Goal: Information Seeking & Learning: Check status

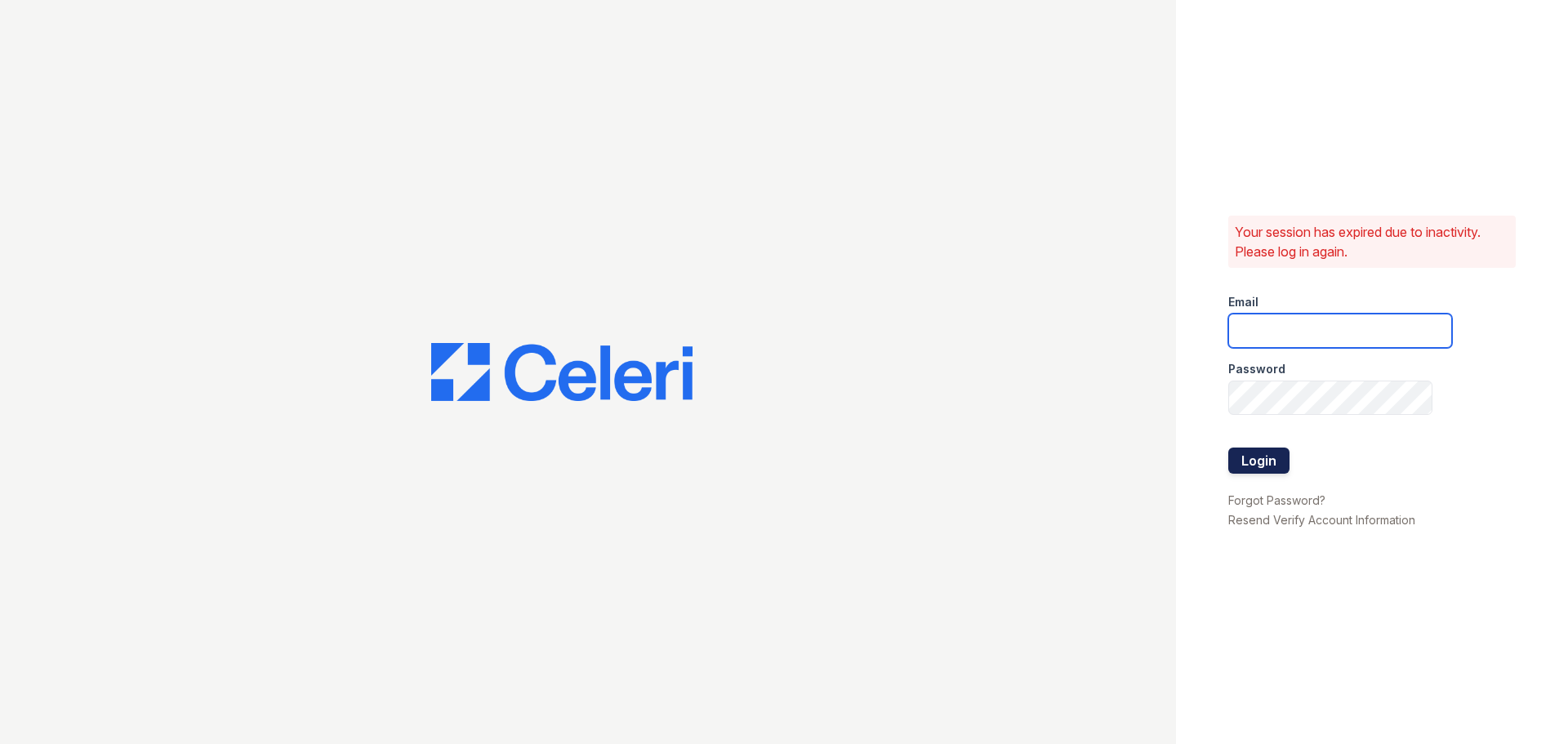
type input "pennstation3@cafmanagement.com"
click at [1246, 464] on button "Login" at bounding box center [1258, 460] width 61 height 26
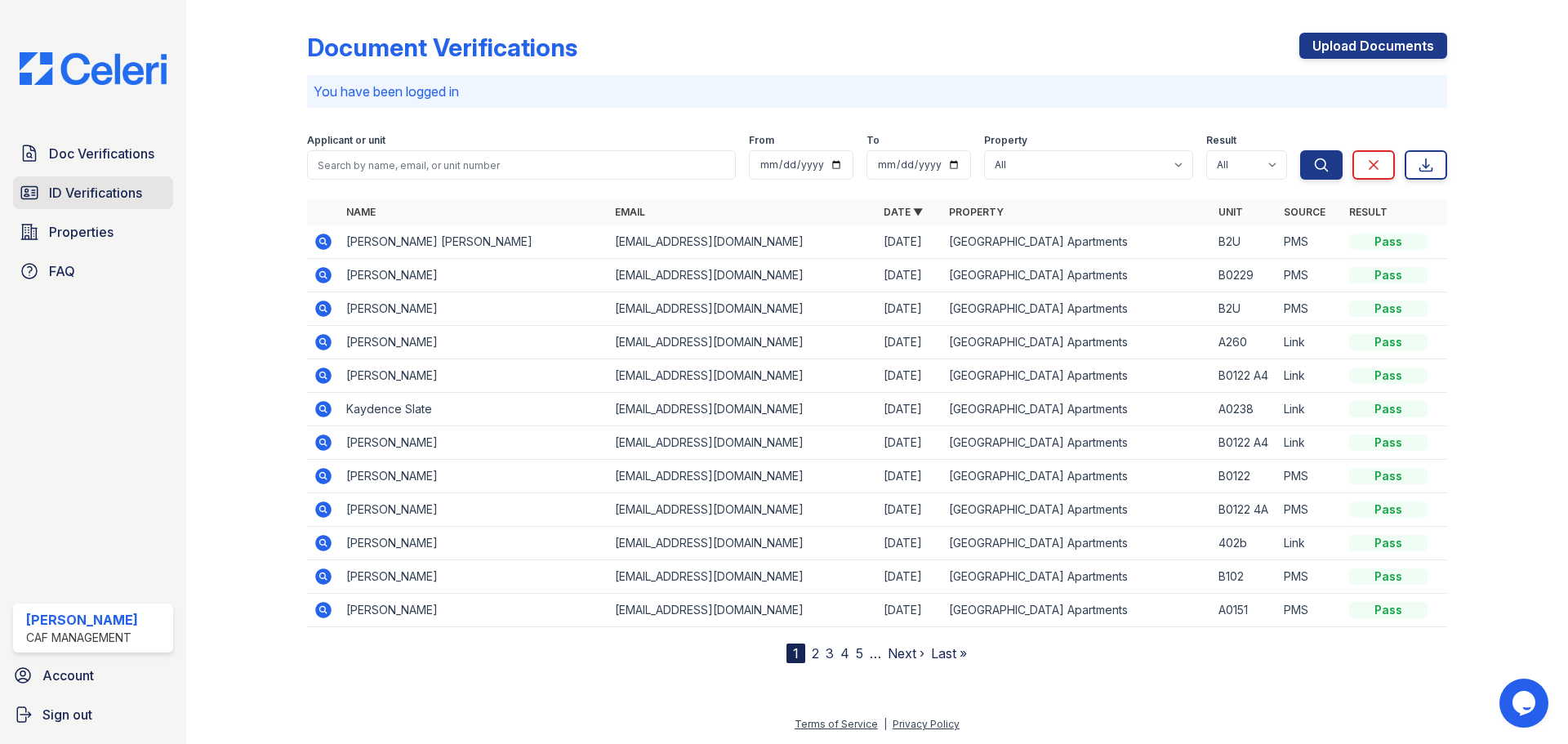
click at [91, 203] on span "ID Verifications" at bounding box center [95, 192] width 93 height 19
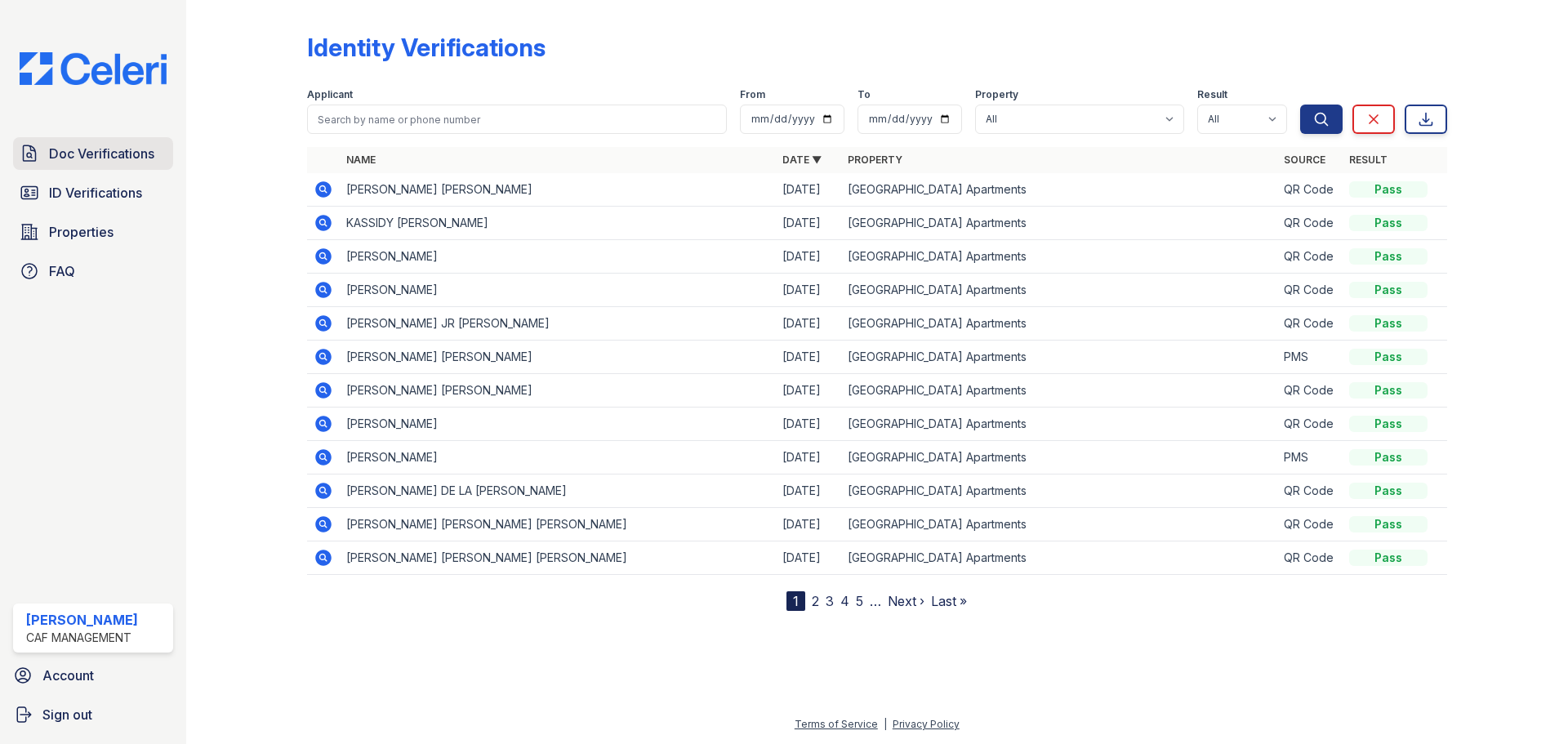
click at [111, 144] on span "Doc Verifications" at bounding box center [102, 153] width 106 height 19
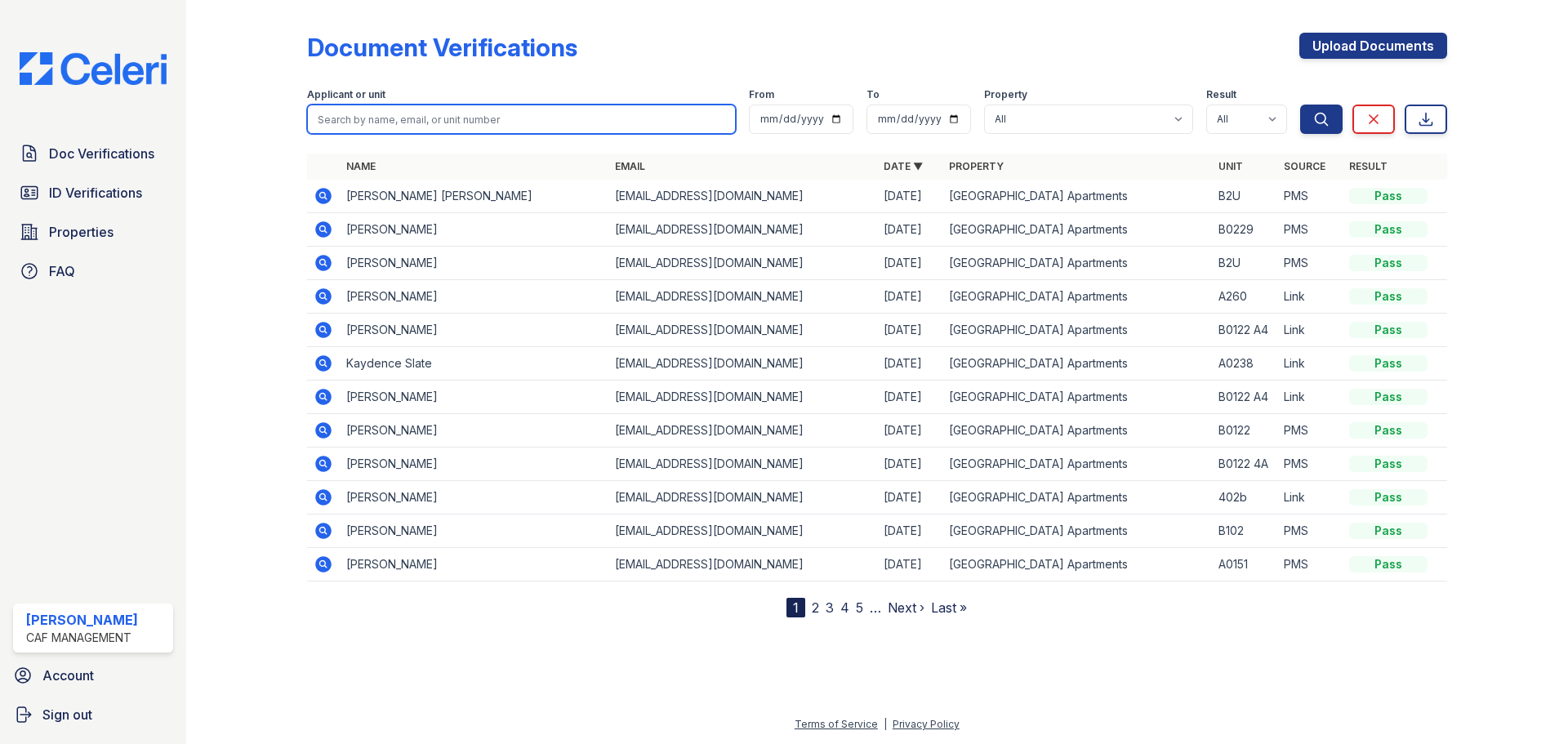
click at [407, 120] on input "search" at bounding box center [521, 120] width 429 height 30
click at [328, 501] on icon at bounding box center [323, 498] width 17 height 17
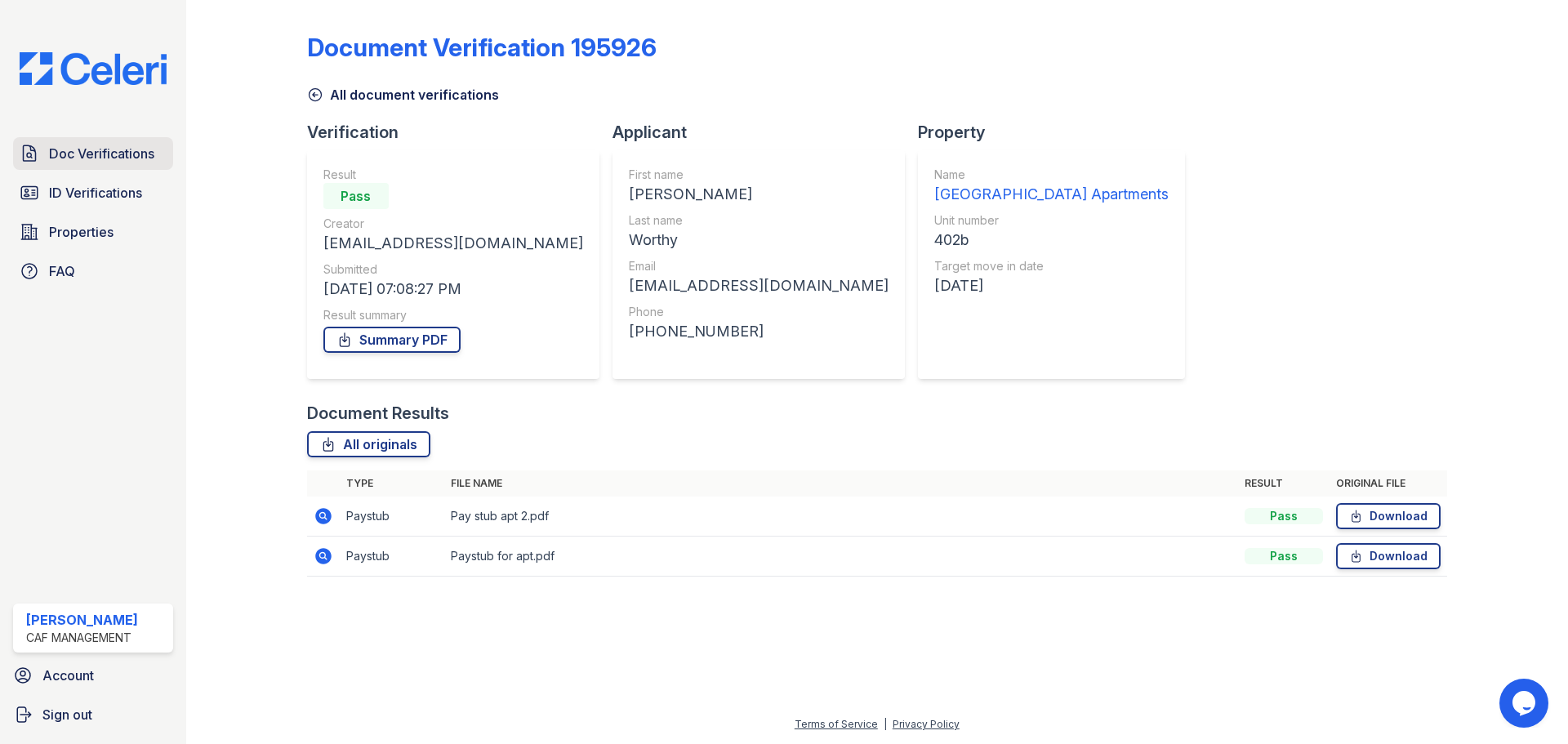
click at [112, 147] on span "Doc Verifications" at bounding box center [102, 153] width 106 height 19
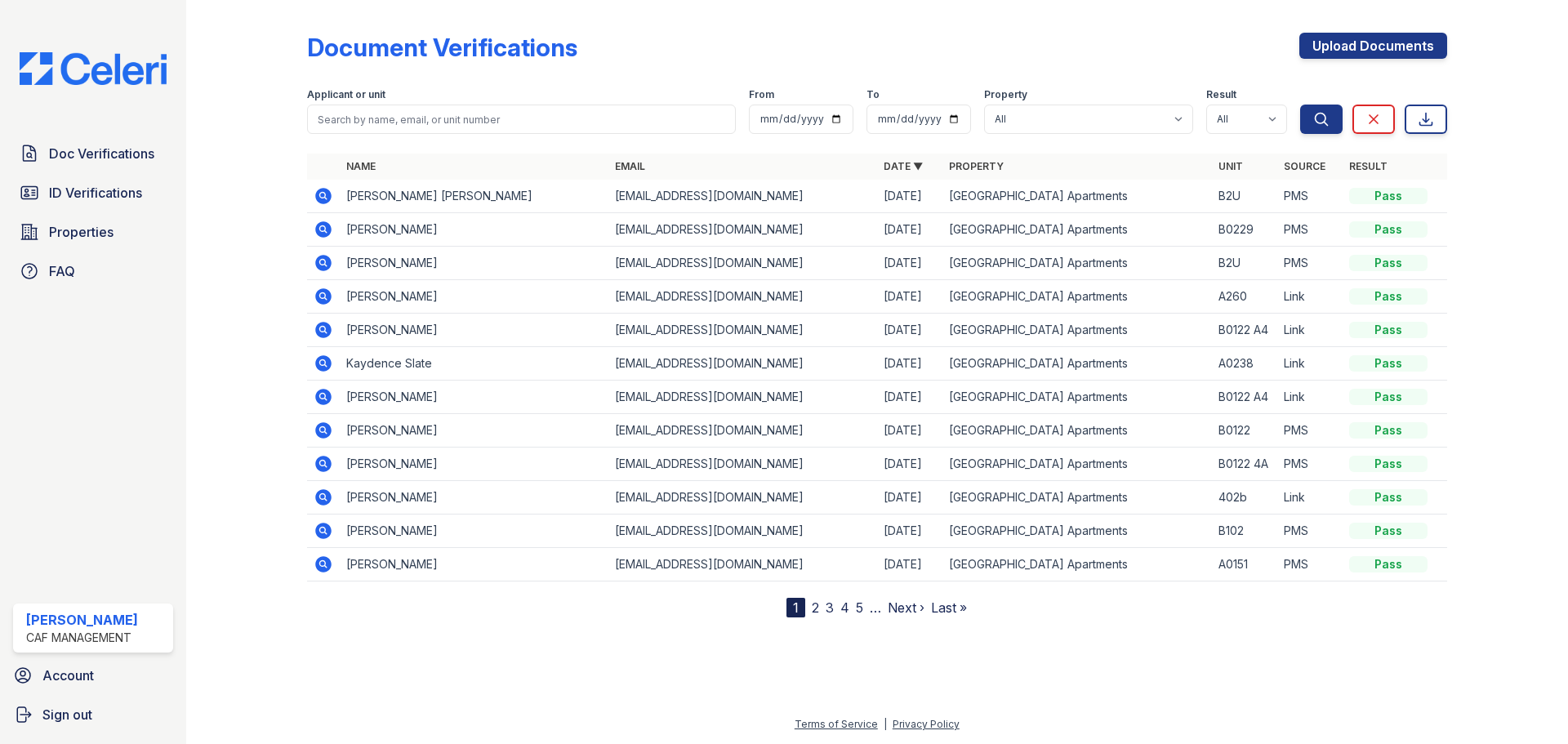
click at [812, 605] on link "2" at bounding box center [816, 608] width 7 height 17
click at [826, 604] on link "1" at bounding box center [824, 608] width 6 height 17
click at [401, 116] on input "search" at bounding box center [521, 120] width 429 height 30
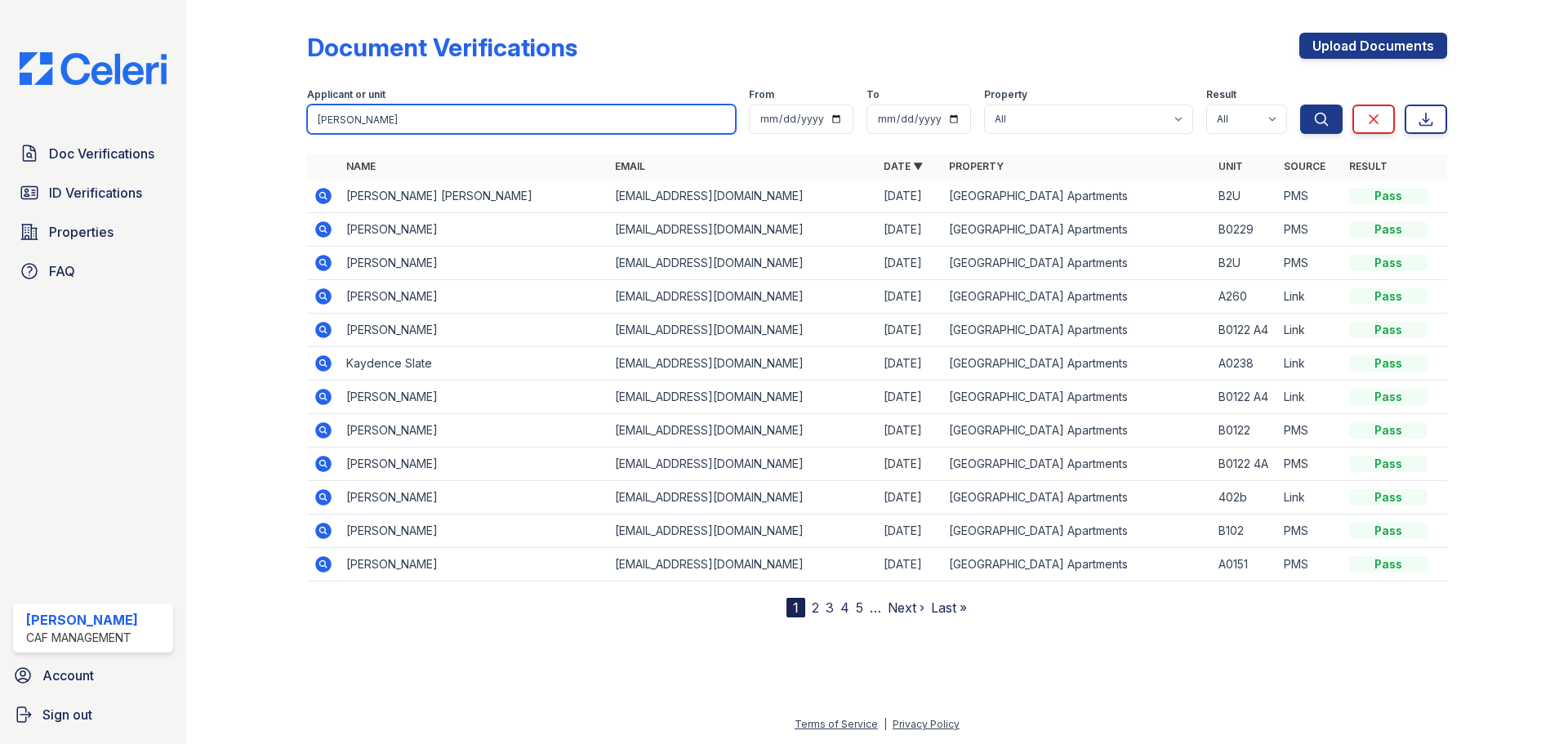
type input "JACOBI"
click at [1300, 105] on button "Search" at bounding box center [1321, 120] width 43 height 30
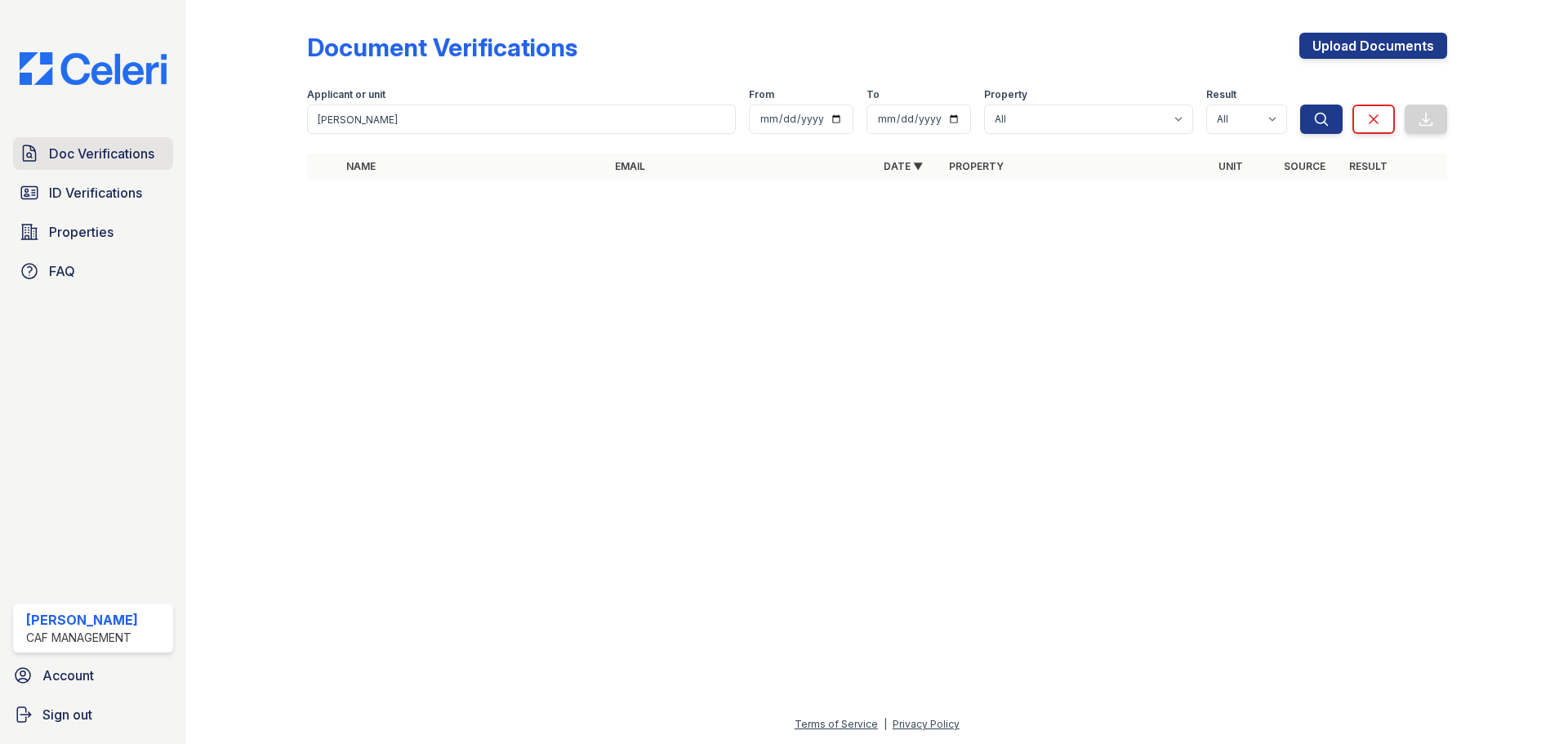
click at [120, 150] on span "Doc Verifications" at bounding box center [102, 153] width 106 height 19
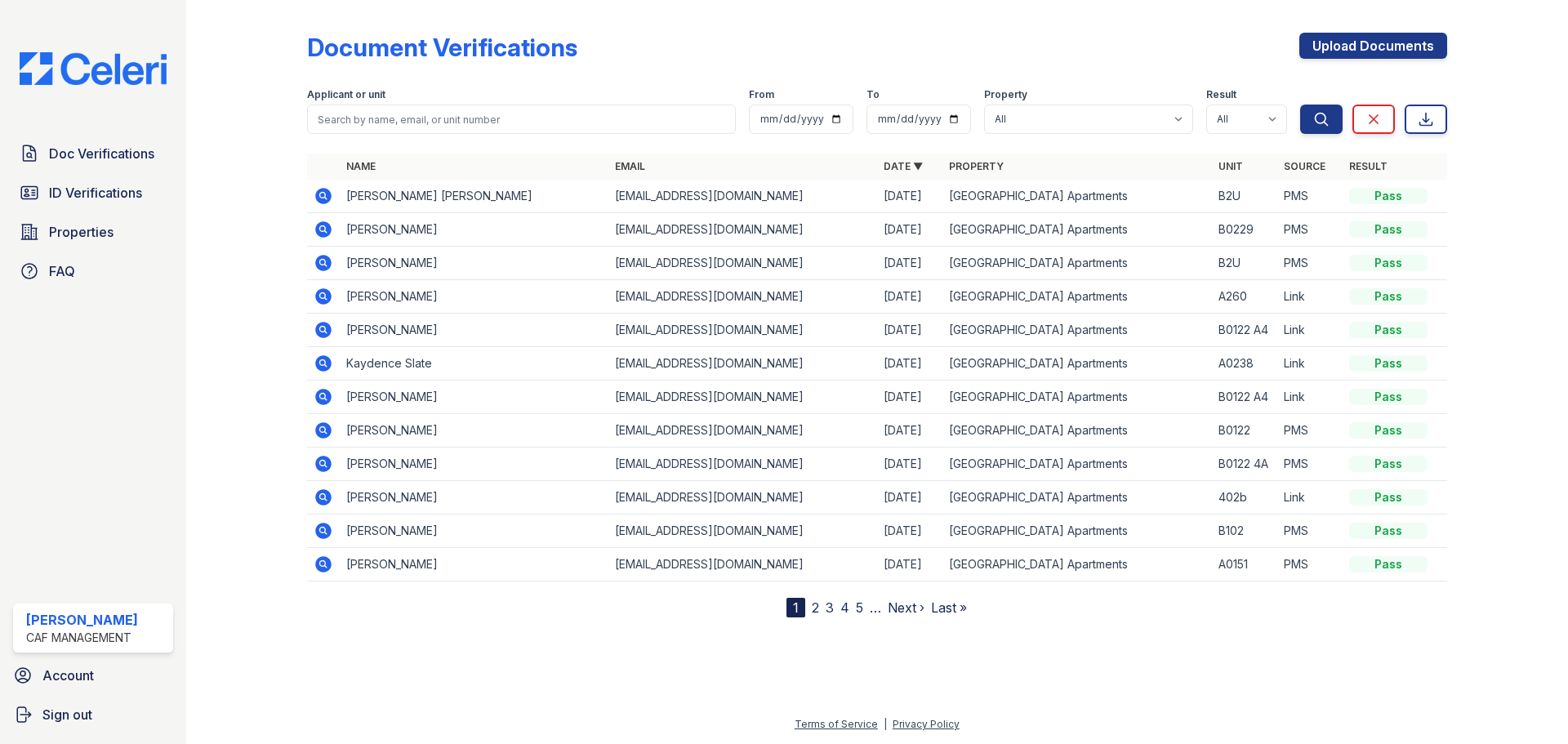
click at [95, 175] on div "Doc Verifications ID Verifications Properties FAQ" at bounding box center [93, 212] width 173 height 150
click at [96, 183] on div "Doc Verifications ID Verifications Properties FAQ" at bounding box center [93, 212] width 173 height 150
click at [108, 198] on span "ID Verifications" at bounding box center [95, 192] width 93 height 19
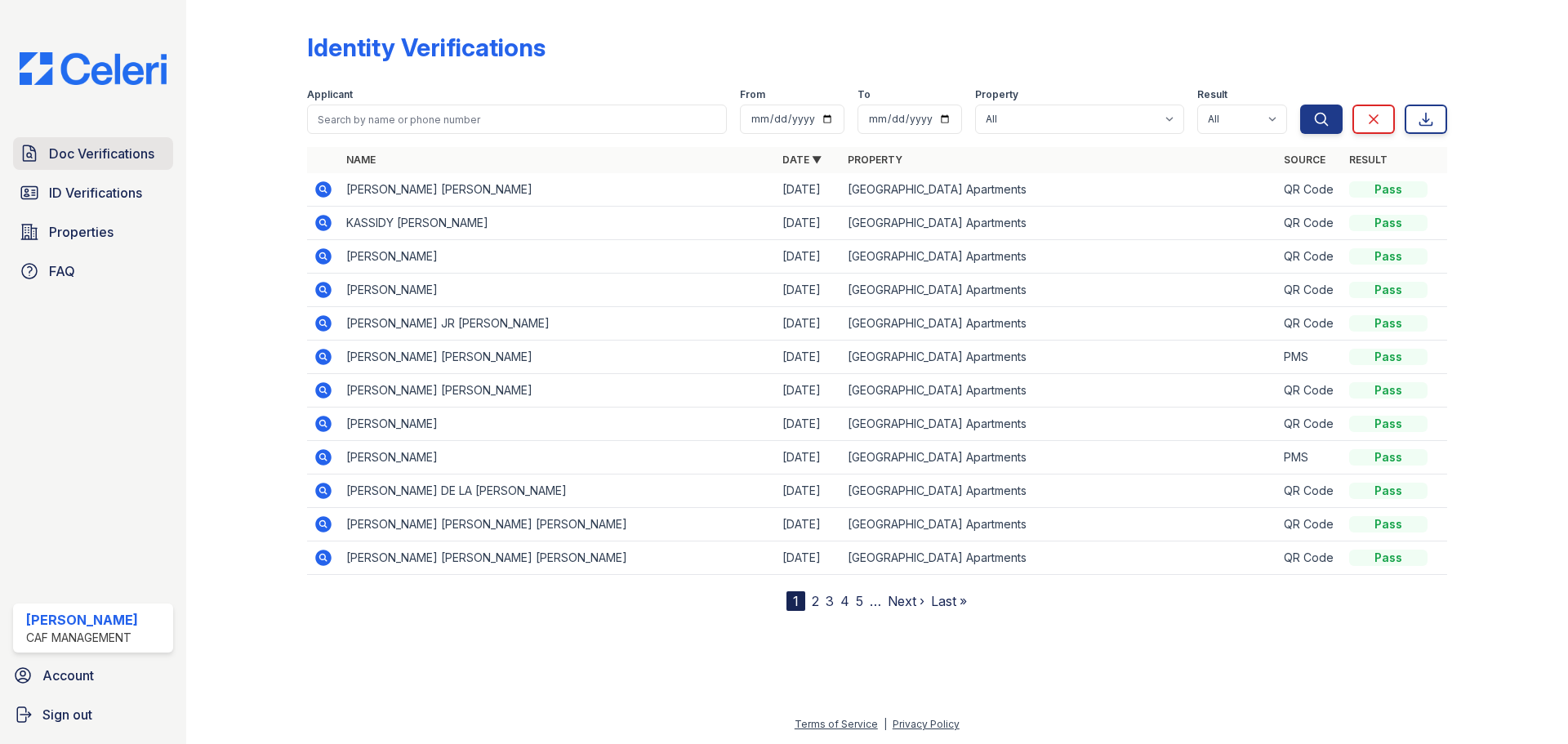
click at [87, 154] on span "Doc Verifications" at bounding box center [102, 153] width 106 height 19
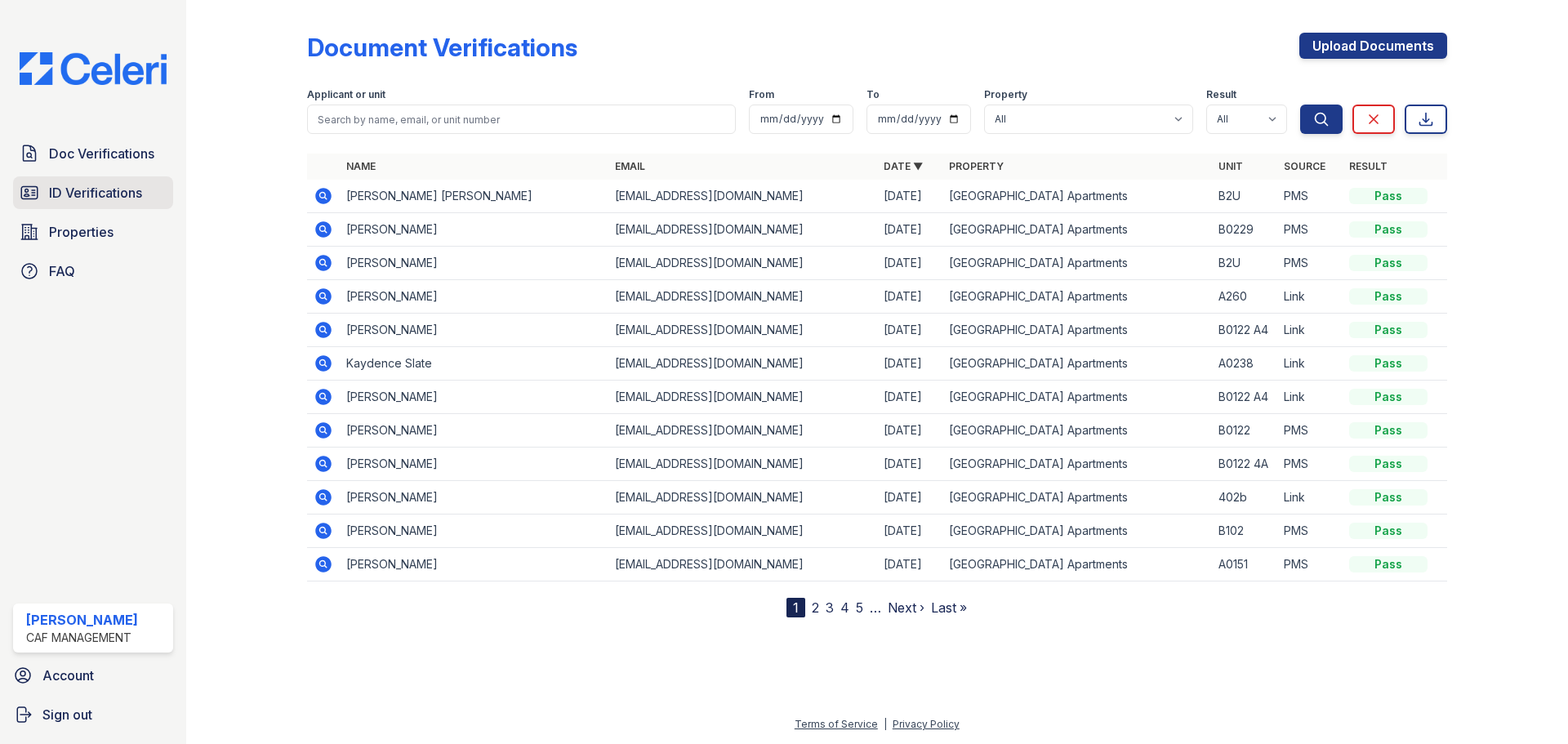
click at [107, 183] on link "ID Verifications" at bounding box center [93, 192] width 160 height 32
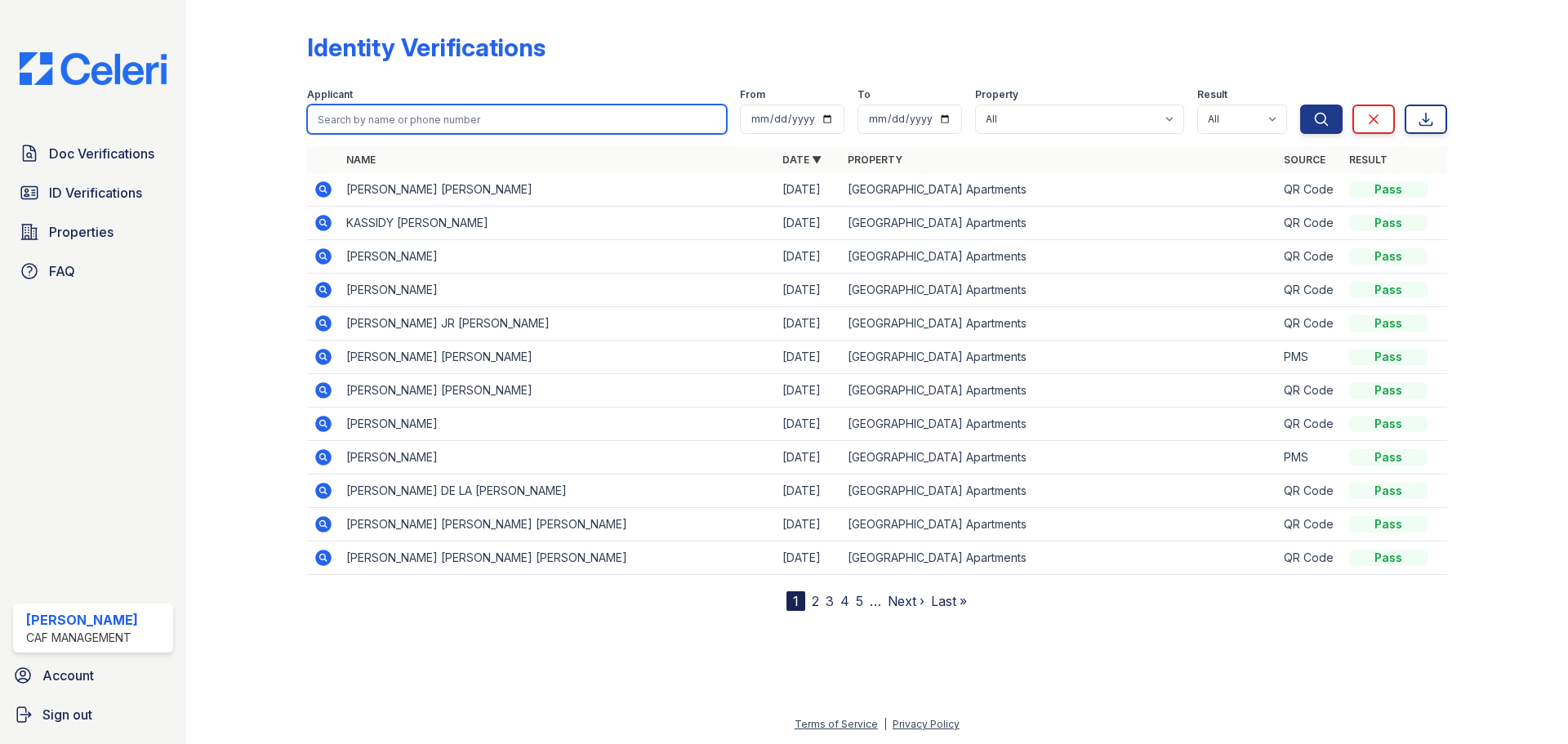
click at [395, 115] on input "search" at bounding box center [516, 120] width 420 height 30
type input "JACOBI"
click at [1300, 105] on button "Search" at bounding box center [1321, 120] width 43 height 30
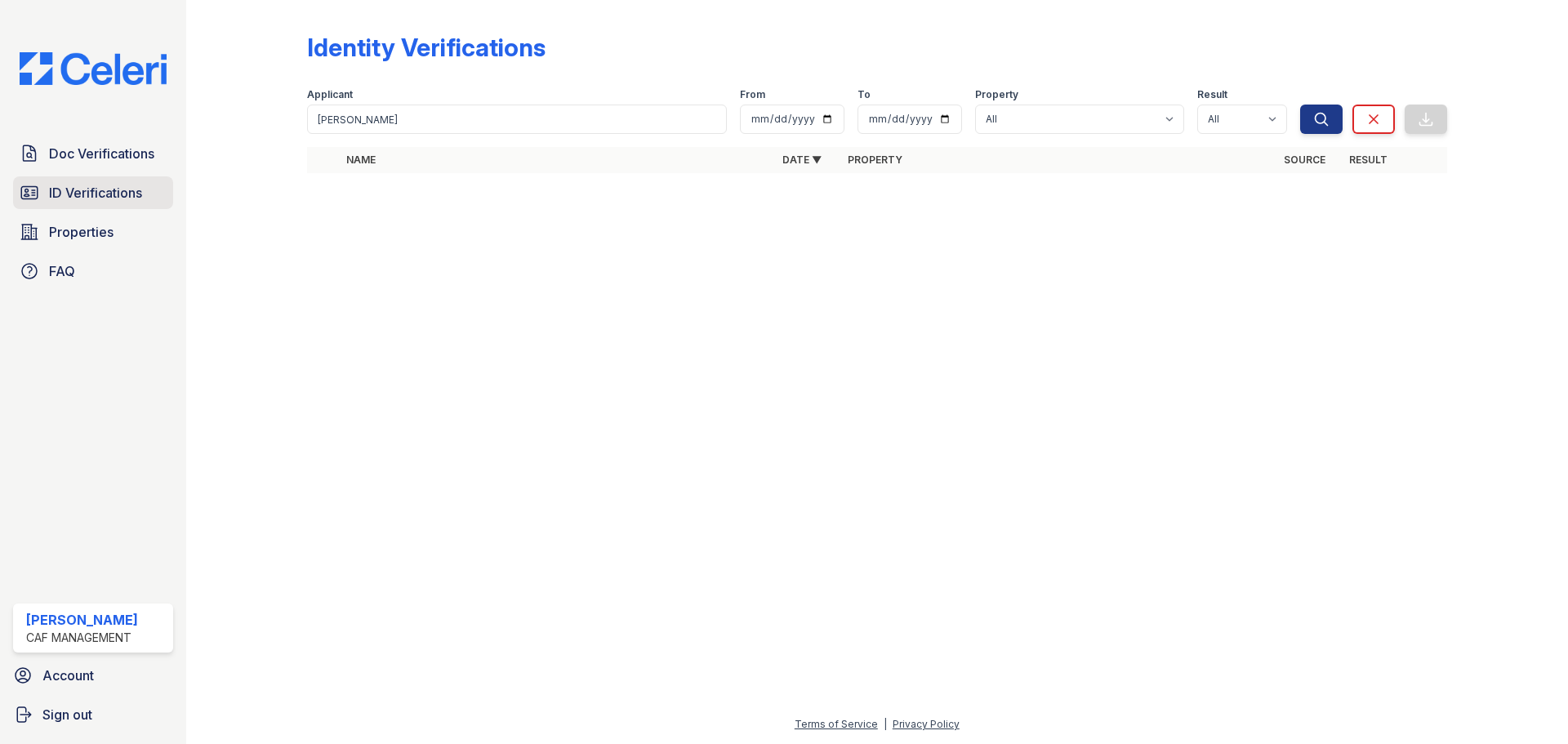
click at [84, 183] on span "ID Verifications" at bounding box center [95, 192] width 93 height 19
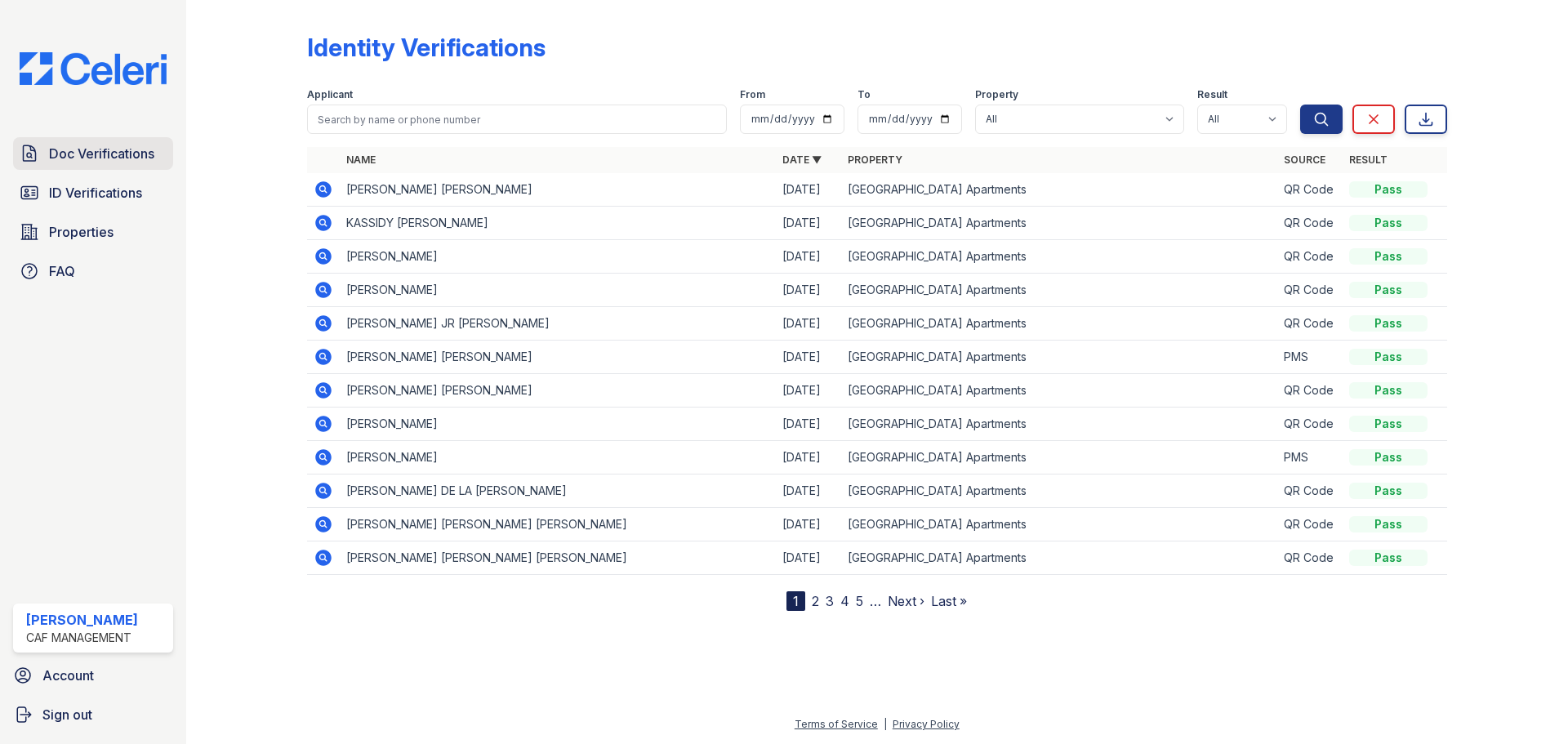
click at [104, 168] on link "Doc Verifications" at bounding box center [93, 153] width 160 height 32
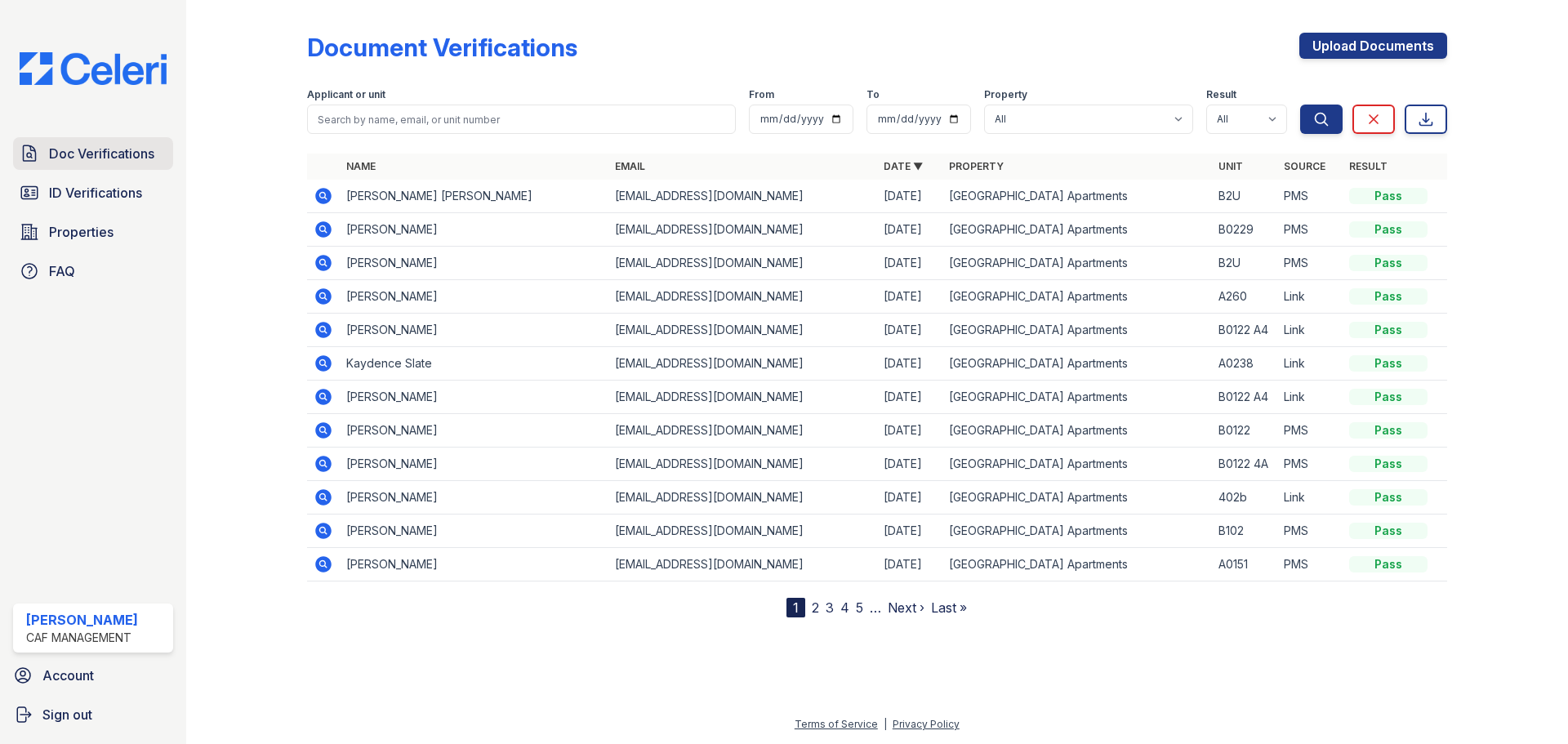
click at [115, 157] on span "Doc Verifications" at bounding box center [102, 153] width 106 height 19
click at [94, 151] on span "Doc Verifications" at bounding box center [102, 153] width 106 height 19
click at [127, 163] on span "Doc Verifications" at bounding box center [102, 153] width 106 height 19
click at [95, 161] on span "Doc Verifications" at bounding box center [102, 153] width 106 height 19
click at [215, 186] on div at bounding box center [259, 311] width 95 height 611
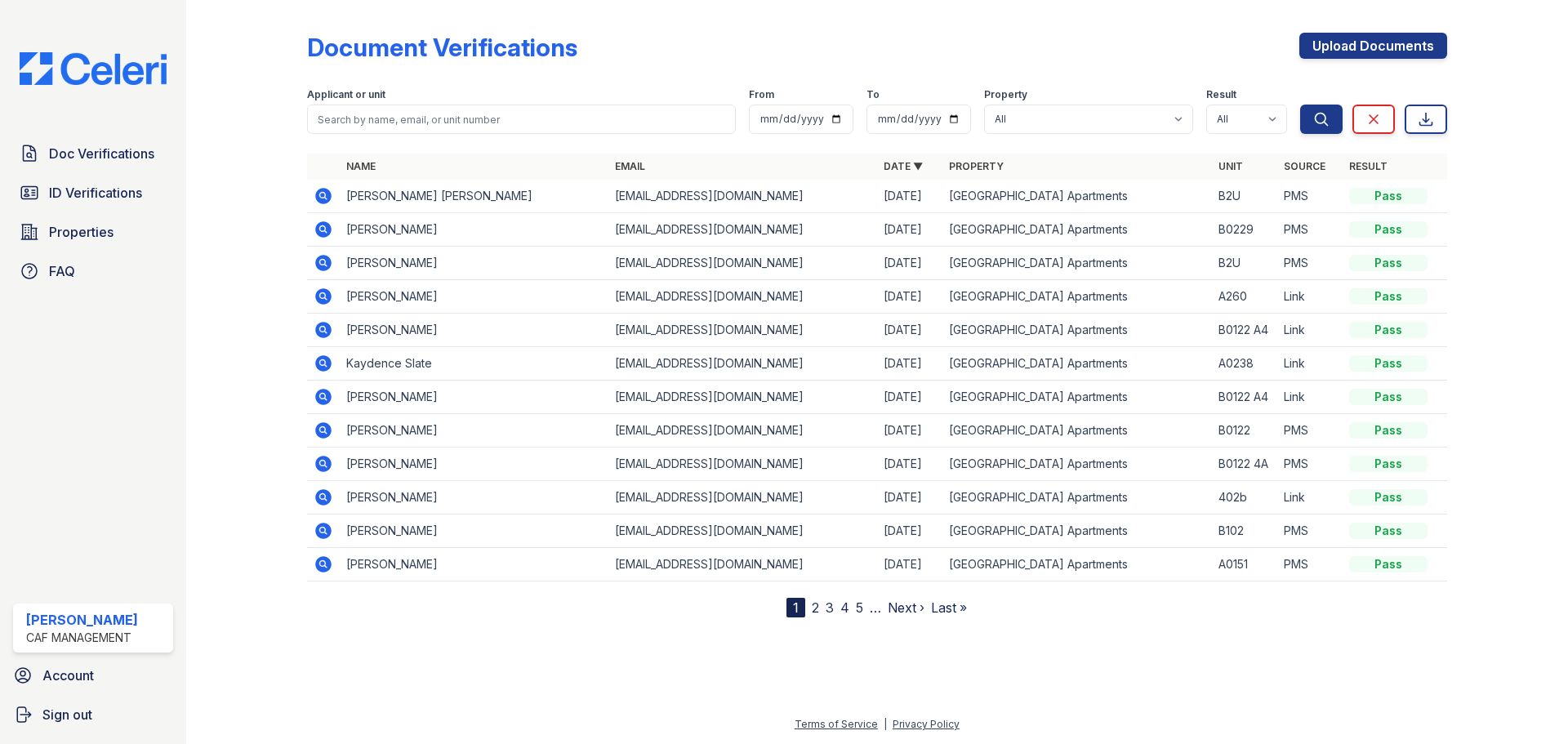
click at [241, 178] on div at bounding box center [259, 311] width 95 height 611
click at [130, 195] on span "ID Verifications" at bounding box center [95, 192] width 93 height 19
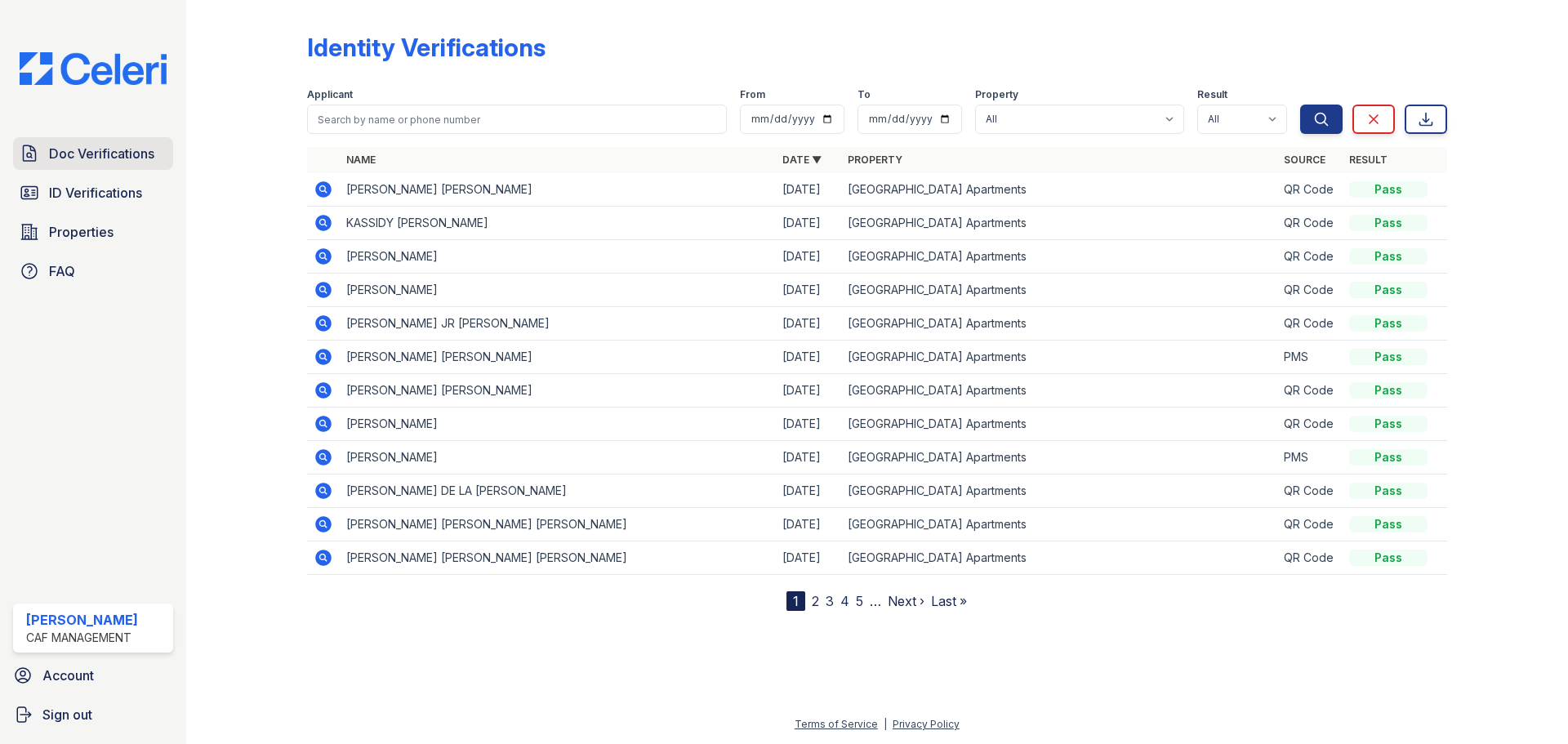
click at [93, 156] on span "Doc Verifications" at bounding box center [102, 153] width 106 height 19
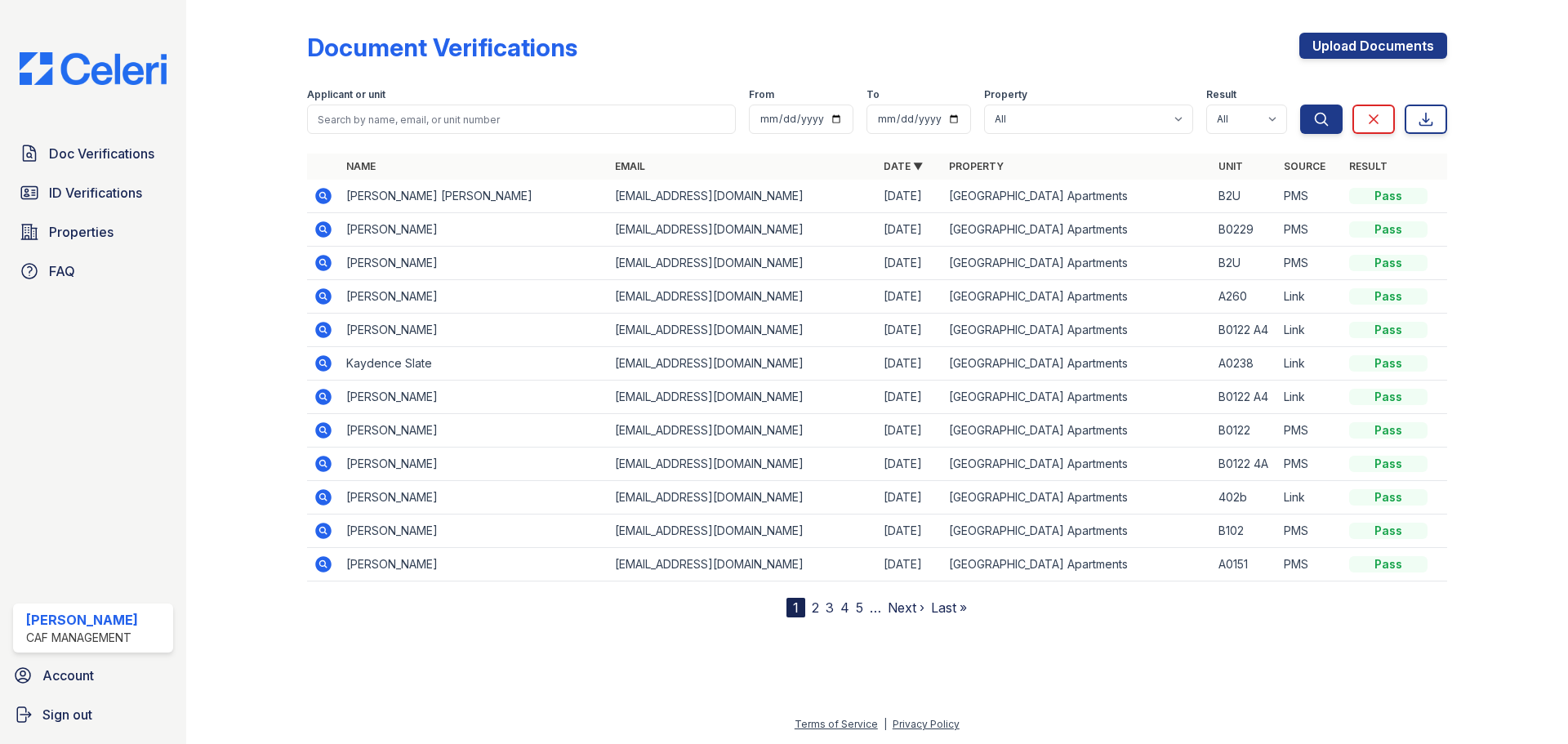
click at [321, 491] on icon at bounding box center [323, 498] width 17 height 17
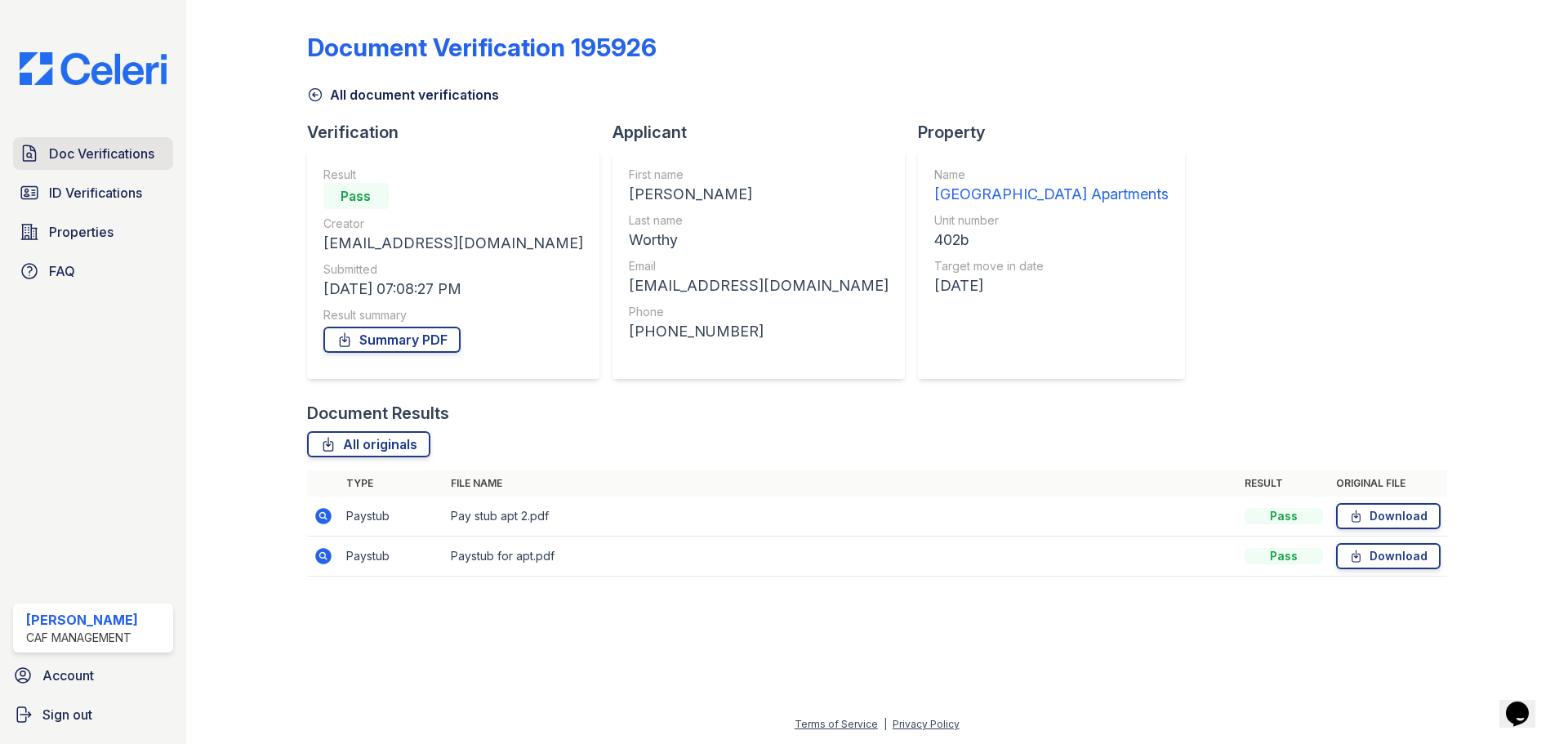
click at [132, 153] on span "Doc Verifications" at bounding box center [102, 153] width 106 height 19
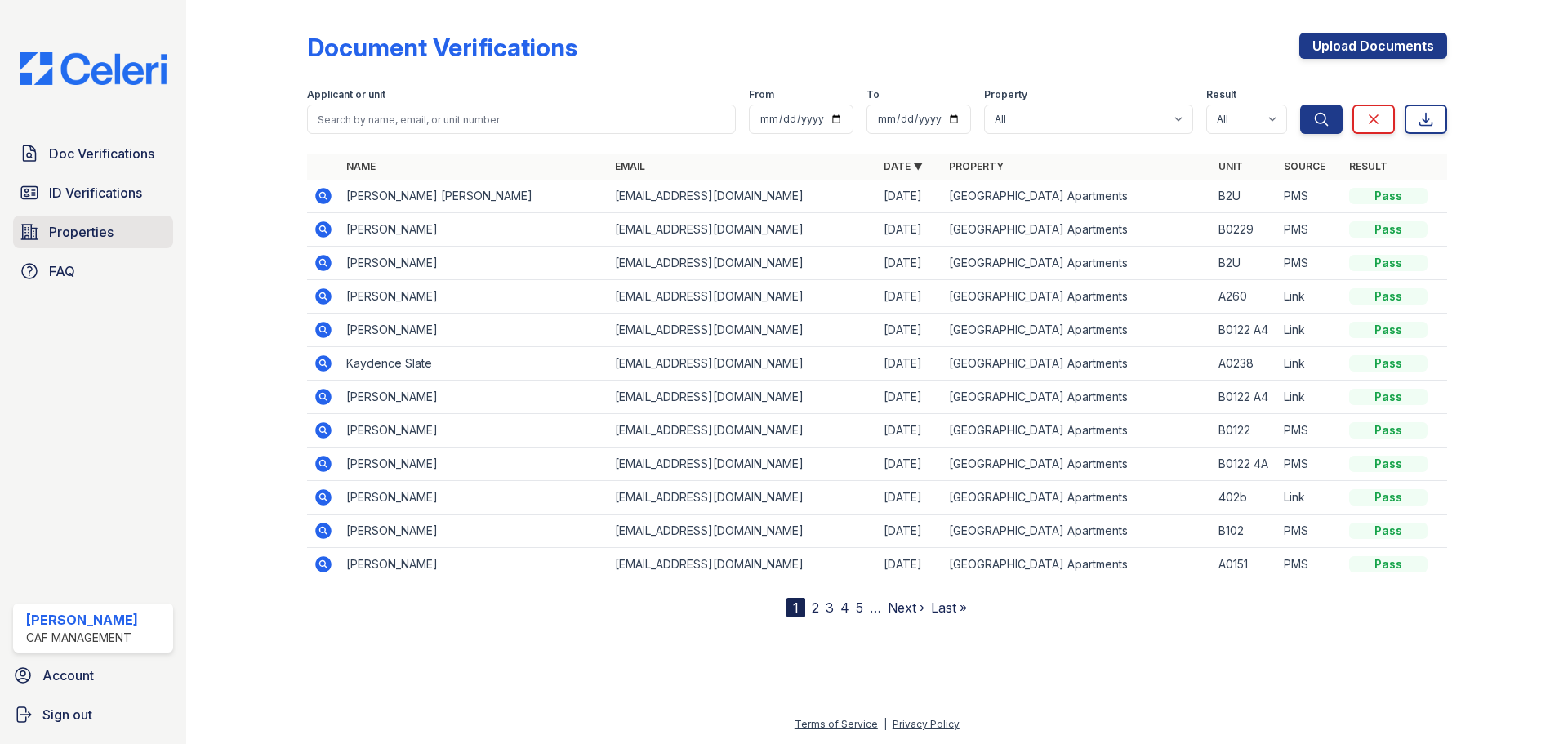
click at [57, 244] on link "Properties" at bounding box center [93, 232] width 160 height 32
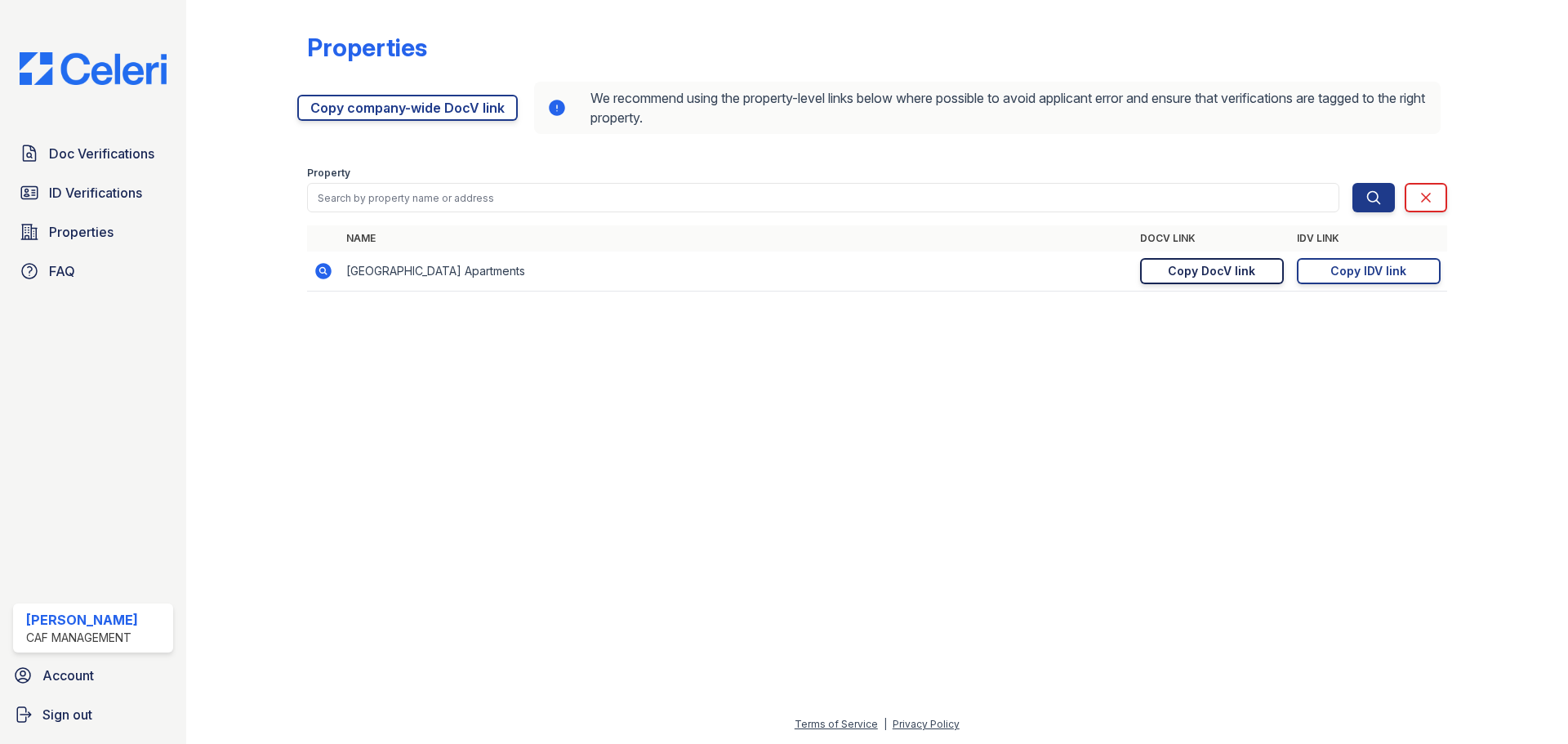
click at [1219, 271] on div "Copy DocV link" at bounding box center [1211, 271] width 87 height 17
click at [25, 189] on icon at bounding box center [29, 192] width 19 height 19
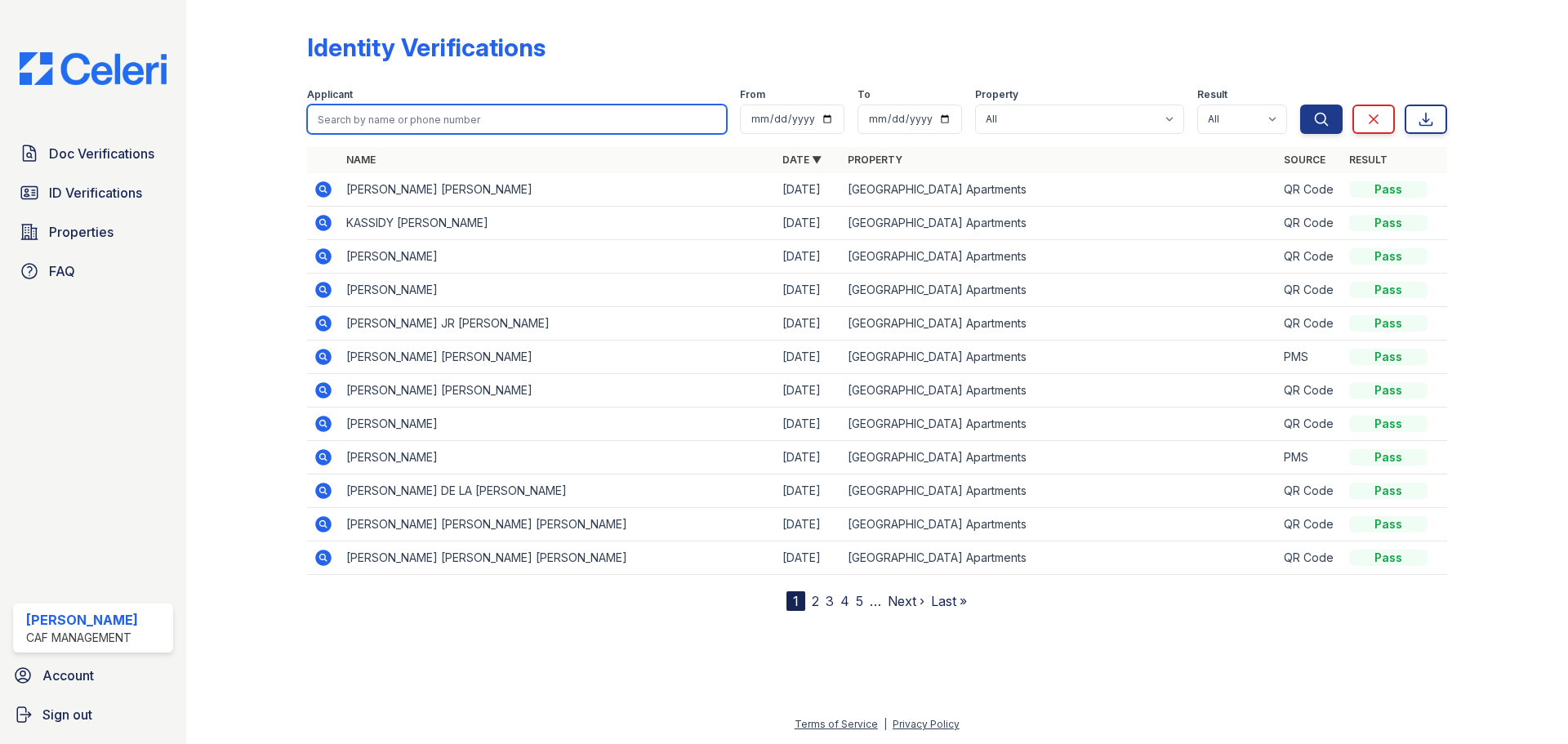
click at [446, 127] on input "search" at bounding box center [516, 120] width 420 height 30
type input "[PERSON_NAME]"
click at [1300, 105] on button "Search" at bounding box center [1321, 120] width 43 height 30
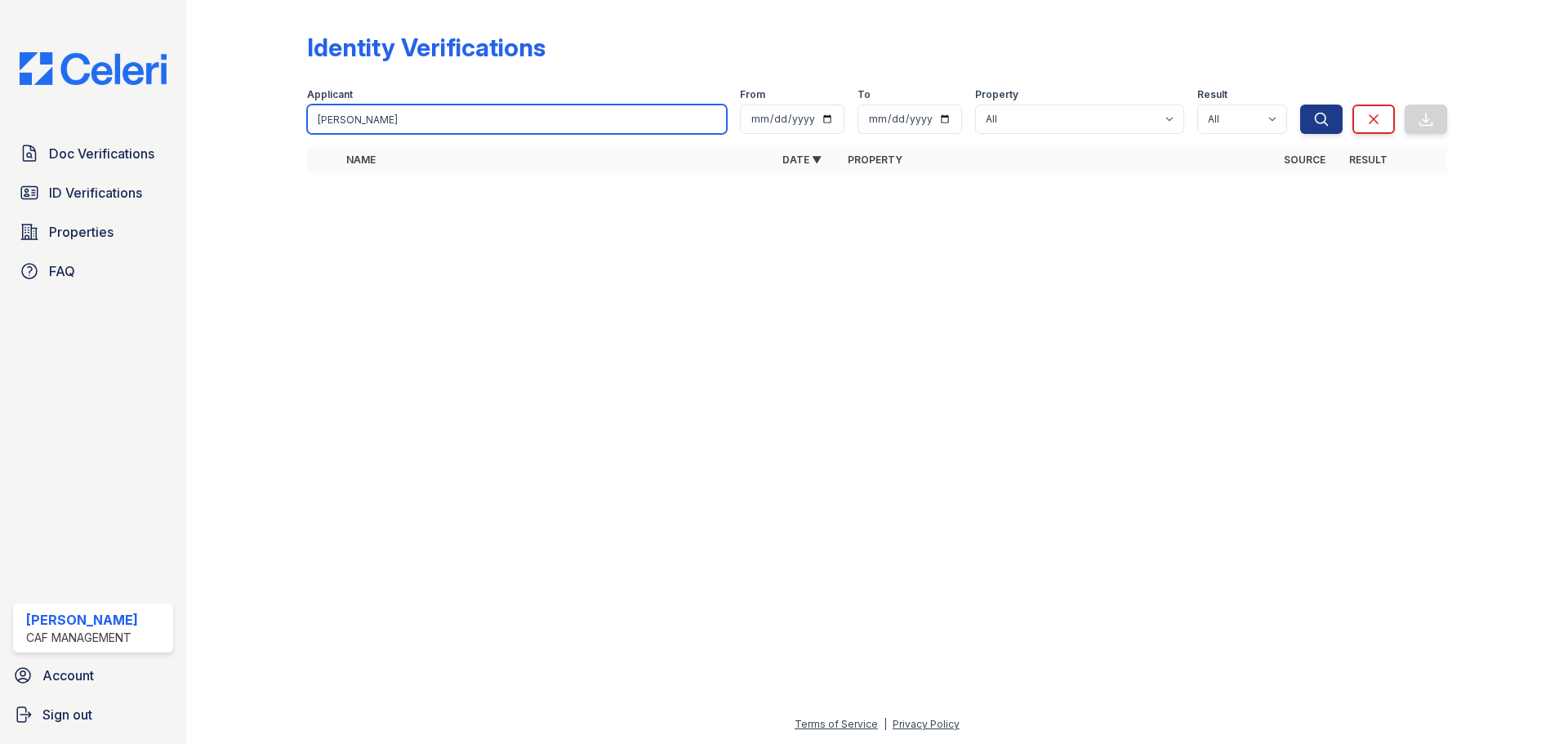
click at [484, 154] on div "Identity Verifications Filter Applicant [PERSON_NAME] From To Property All Penn…" at bounding box center [877, 97] width 1140 height 183
drag, startPoint x: 400, startPoint y: 107, endPoint x: 315, endPoint y: 108, distance: 85.0
click at [310, 109] on input "[PERSON_NAME]" at bounding box center [516, 120] width 420 height 30
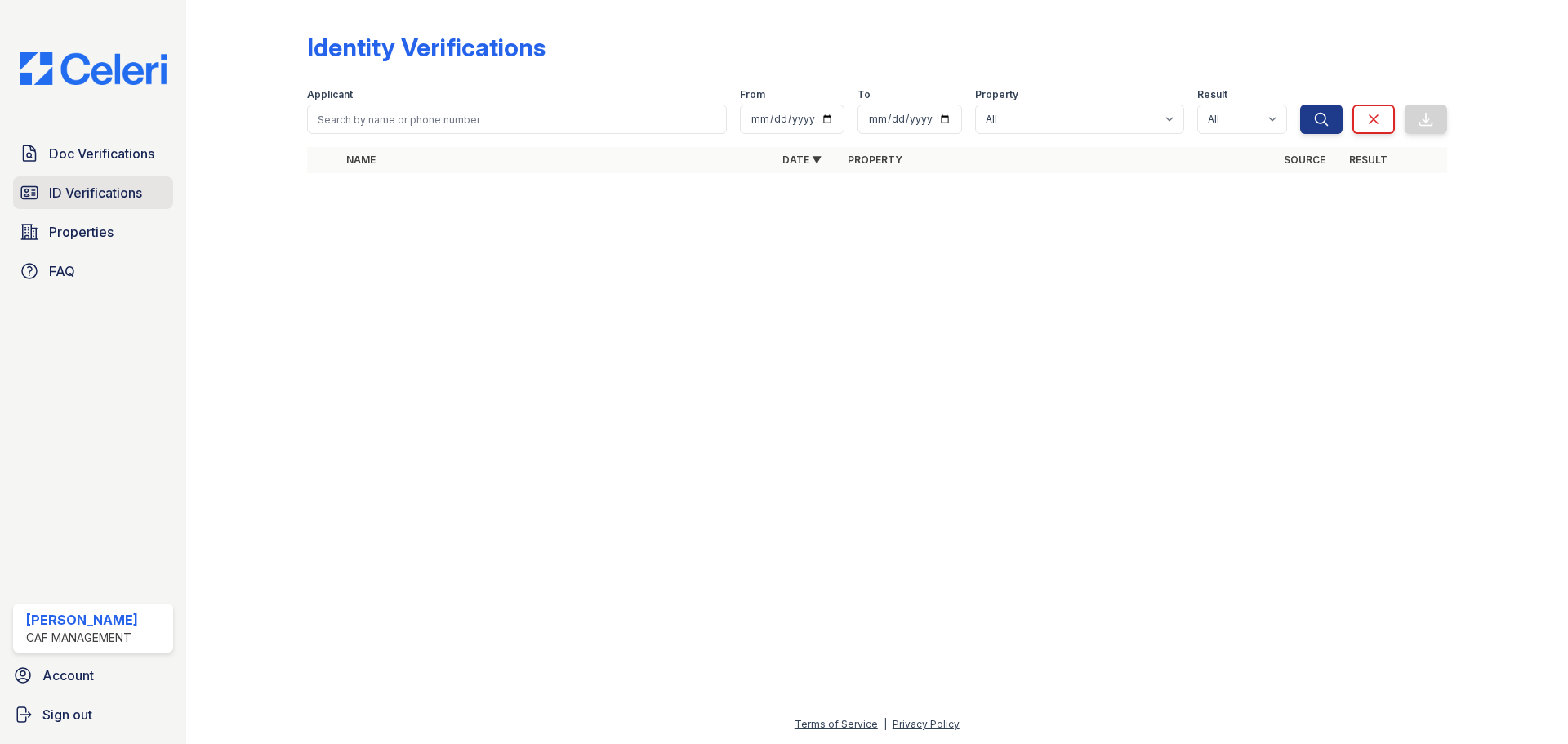
click at [108, 195] on span "ID Verifications" at bounding box center [95, 192] width 93 height 19
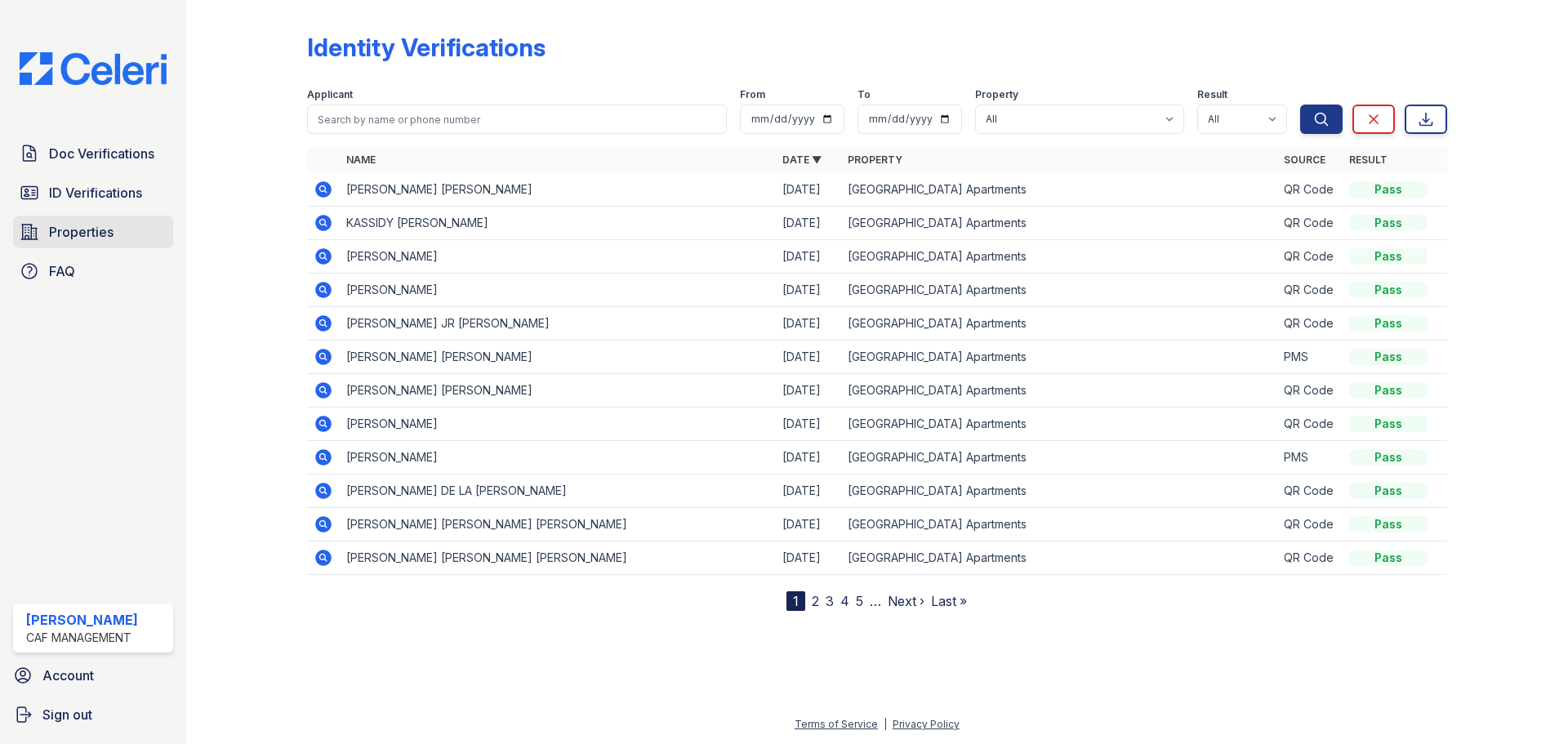
click at [57, 224] on span "Properties" at bounding box center [82, 232] width 65 height 19
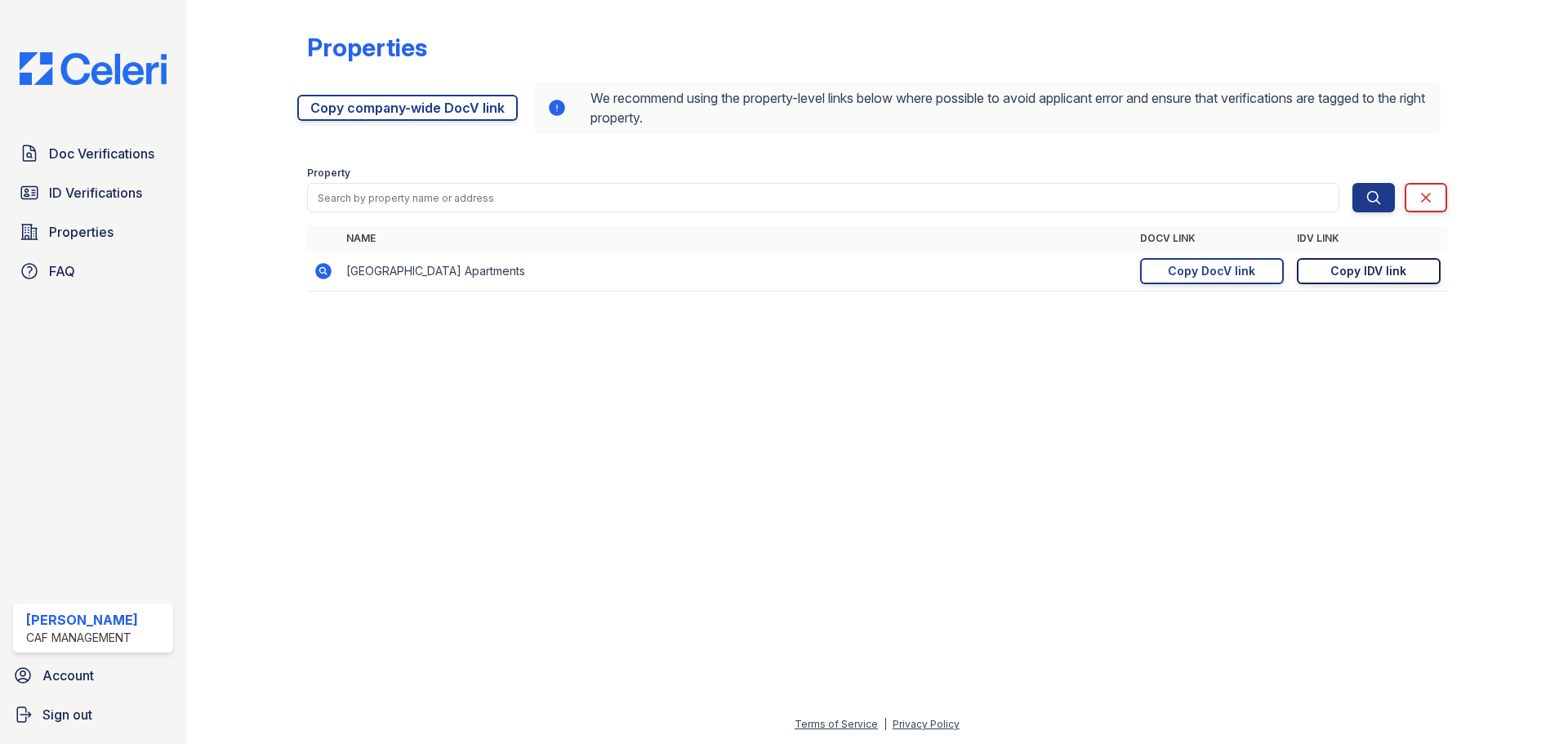
click at [1377, 278] on div "Copy IDV link" at bounding box center [1368, 271] width 76 height 17
click at [62, 200] on span "ID Verifications" at bounding box center [95, 192] width 93 height 19
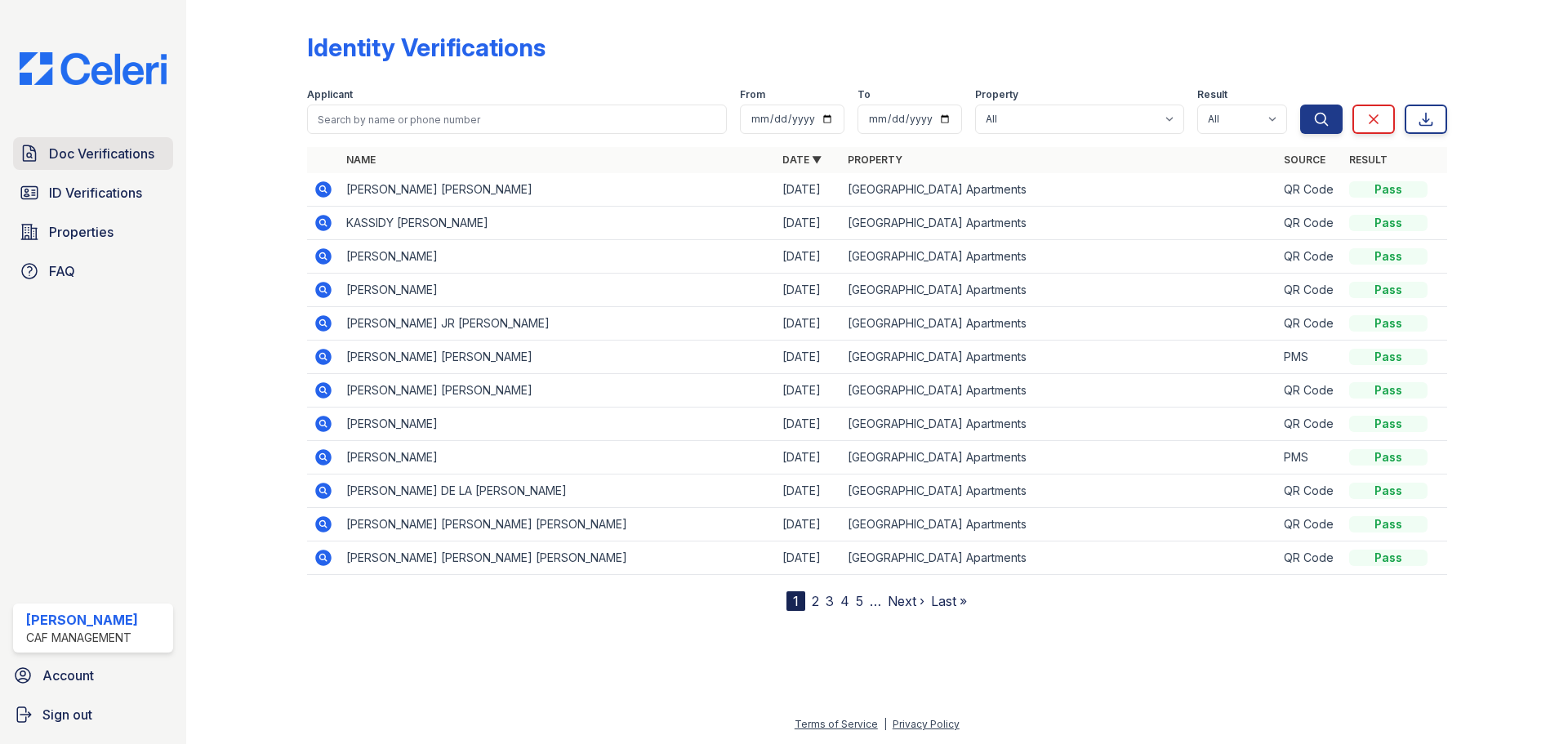
click at [68, 155] on span "Doc Verifications" at bounding box center [102, 153] width 106 height 19
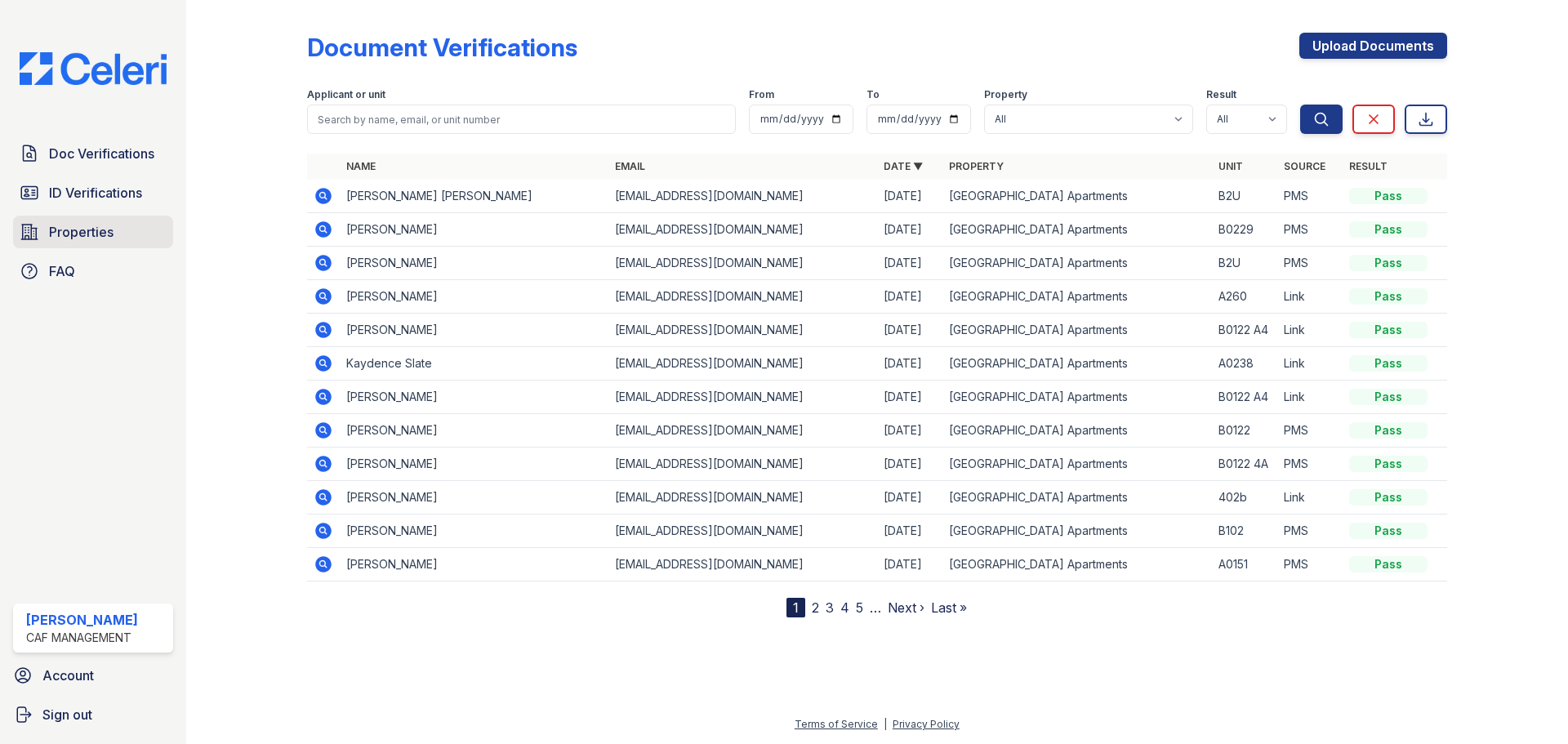
click at [57, 233] on span "Properties" at bounding box center [82, 232] width 65 height 19
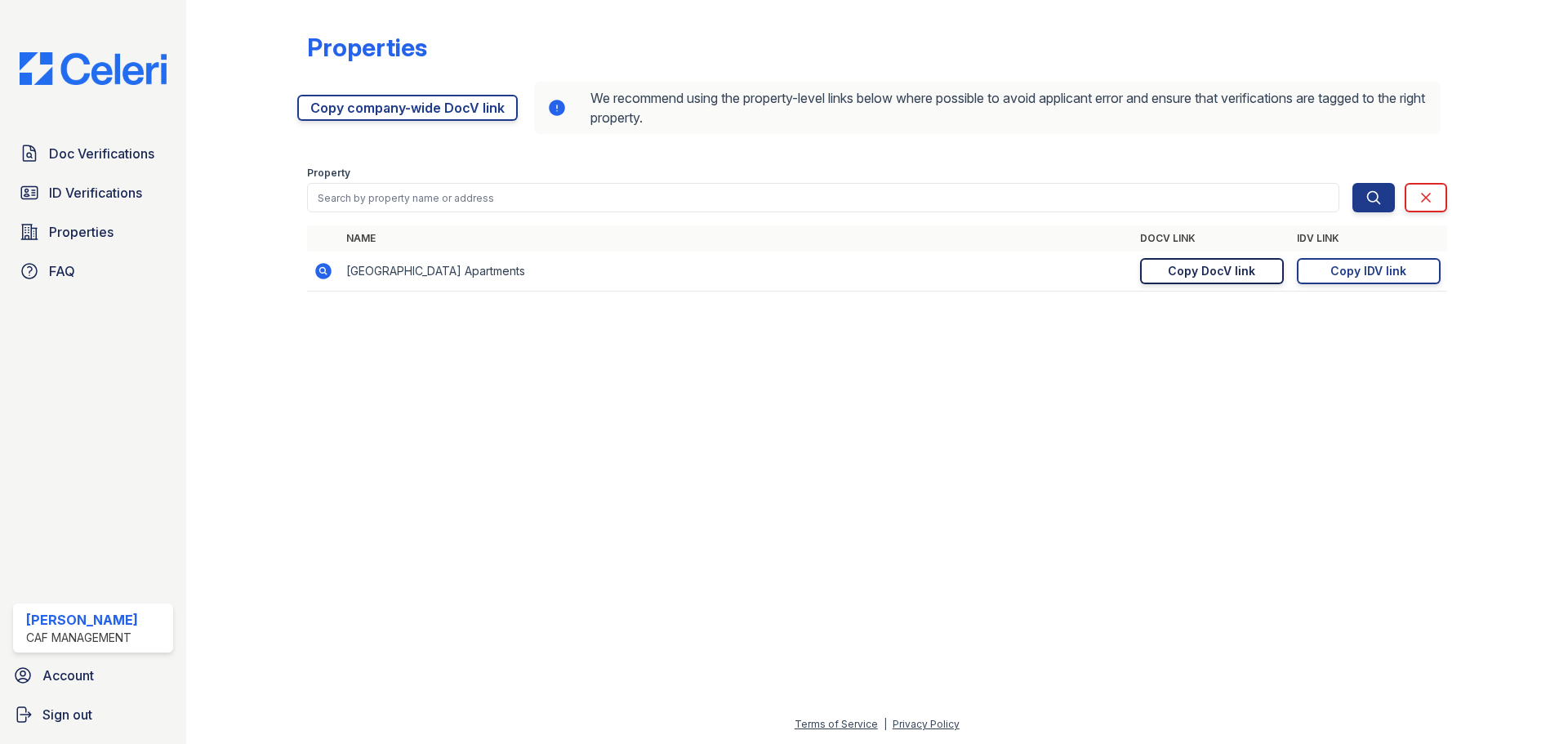
click at [1236, 271] on div "Copy DocV link" at bounding box center [1211, 271] width 87 height 17
drag, startPoint x: 1212, startPoint y: 271, endPoint x: 1205, endPoint y: 259, distance: 13.9
click at [1212, 271] on div "Copy DocV link" at bounding box center [1211, 271] width 87 height 17
click at [24, 193] on icon at bounding box center [29, 192] width 19 height 19
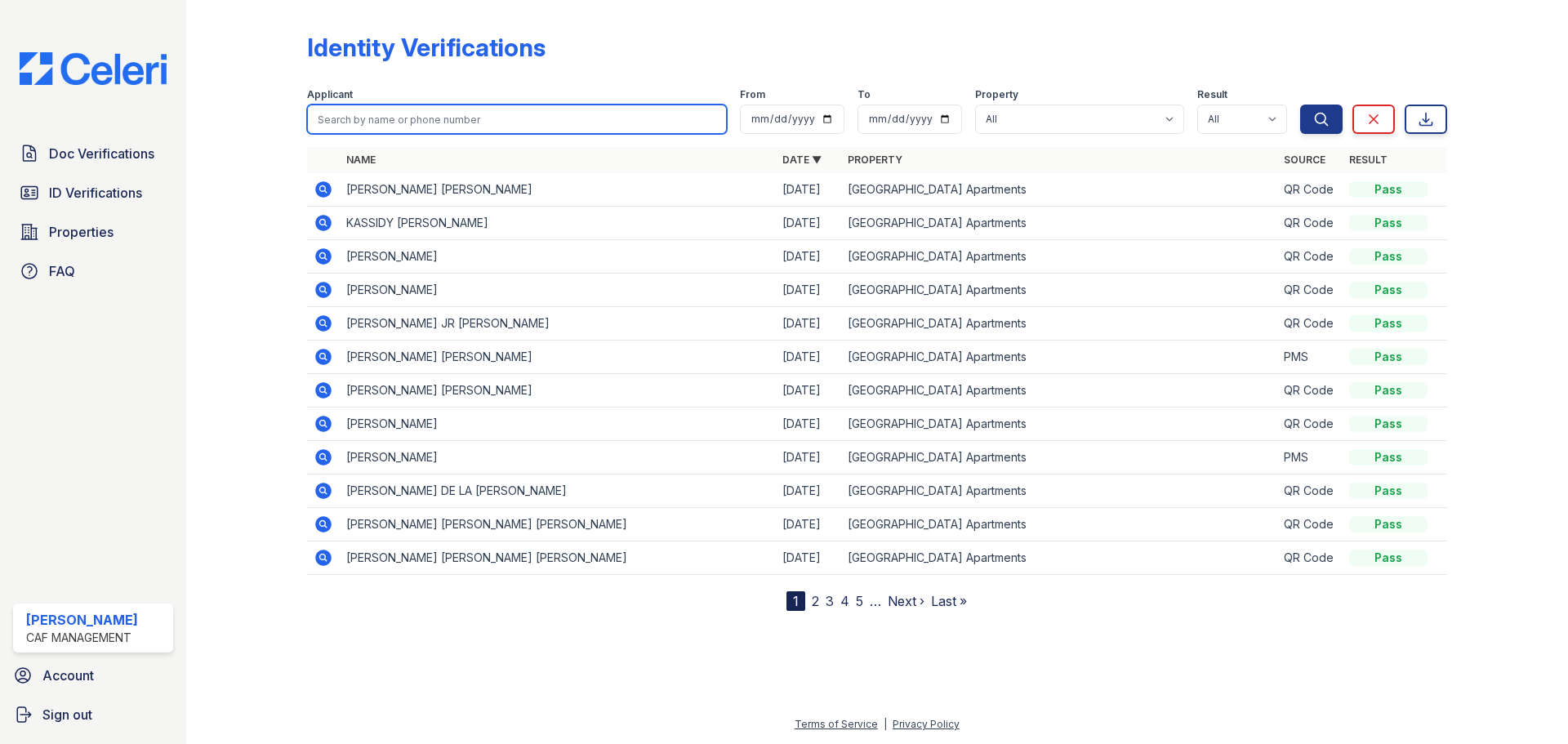
click at [409, 107] on input "search" at bounding box center [516, 120] width 420 height 30
type input "[PERSON_NAME]"
click at [1300, 105] on button "Search" at bounding box center [1321, 120] width 43 height 30
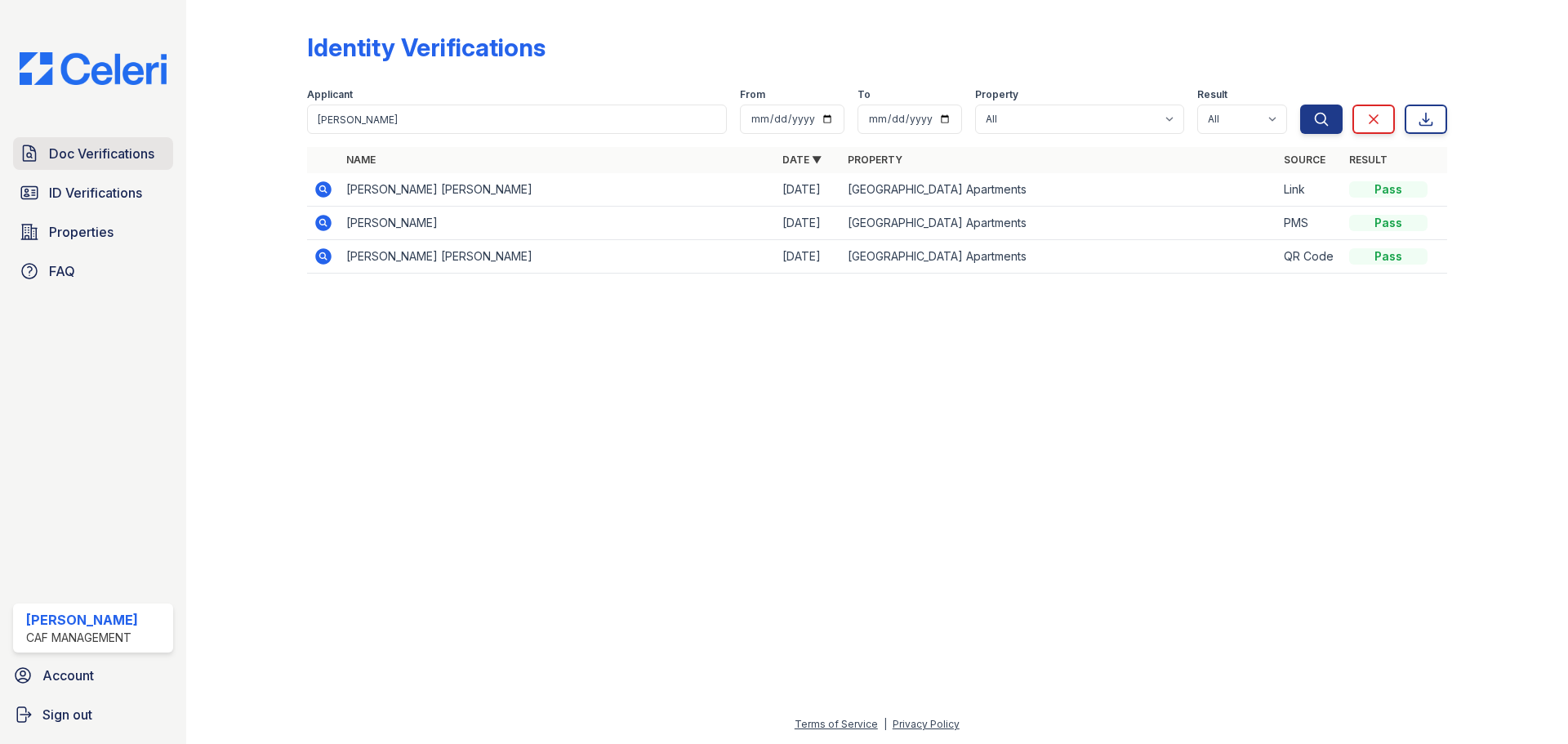
click at [34, 155] on icon at bounding box center [29, 153] width 19 height 19
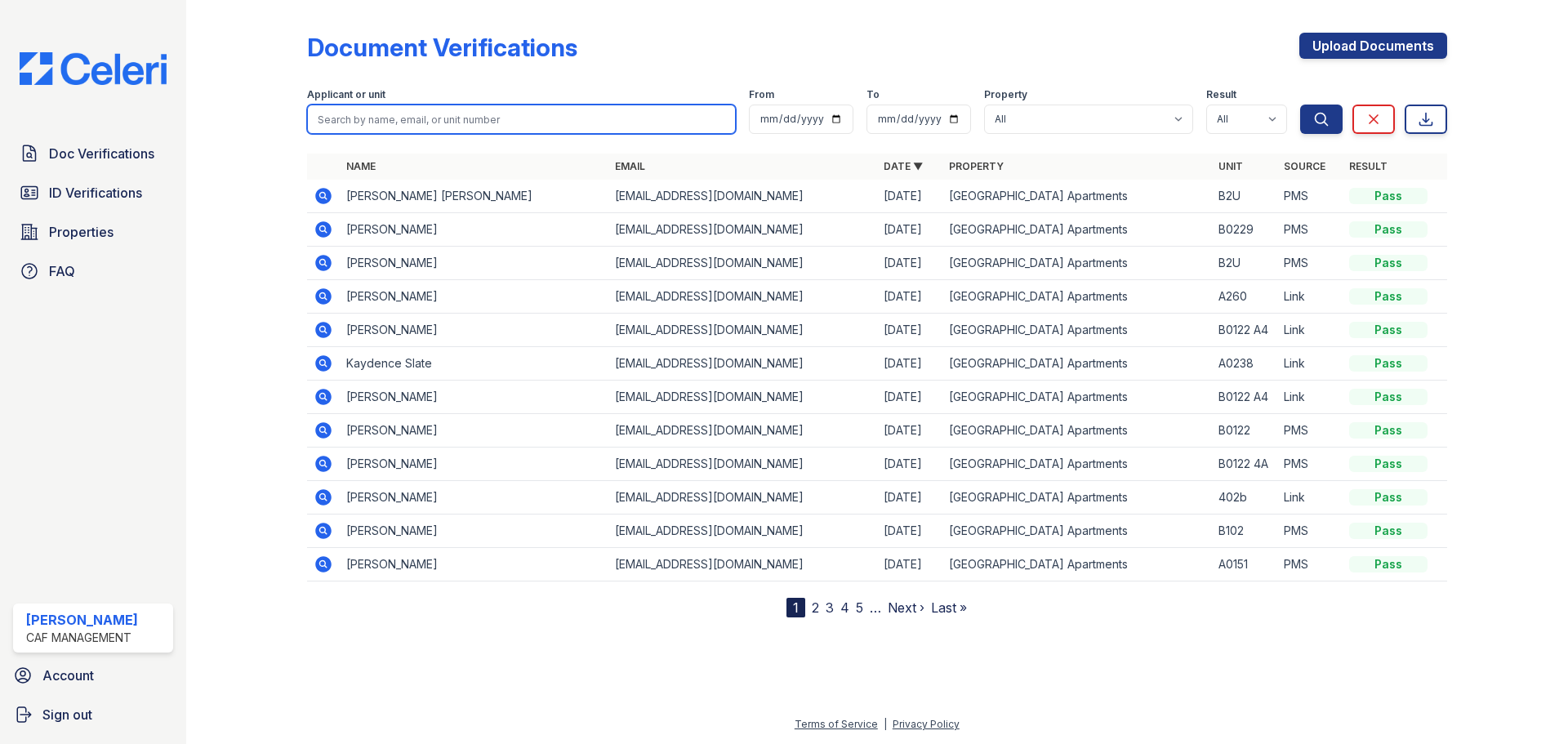
click at [337, 126] on input "search" at bounding box center [521, 120] width 429 height 30
click at [604, 116] on input "search" at bounding box center [521, 120] width 429 height 30
type input "[PERSON_NAME]'"
click at [1300, 105] on button "Search" at bounding box center [1321, 120] width 43 height 30
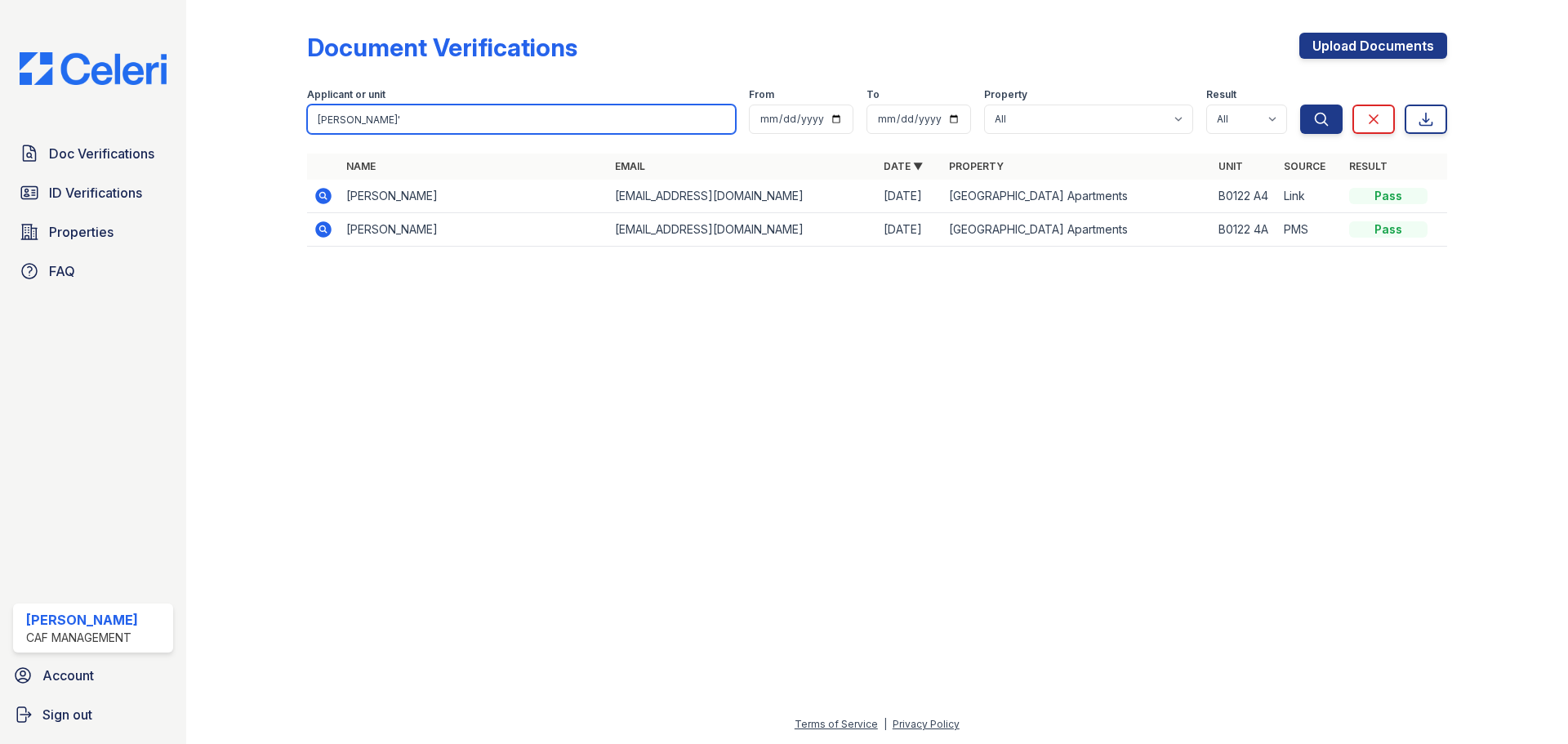
drag, startPoint x: 382, startPoint y: 125, endPoint x: 230, endPoint y: -33, distance: 219.2
click at [230, 0] on html "Doc Verifications ID Verifications Properties FAQ [PERSON_NAME] CAF Management …" at bounding box center [784, 372] width 1568 height 744
type input "Lexi"
click at [1300, 105] on button "Search" at bounding box center [1321, 120] width 43 height 30
